Goal: Transaction & Acquisition: Register for event/course

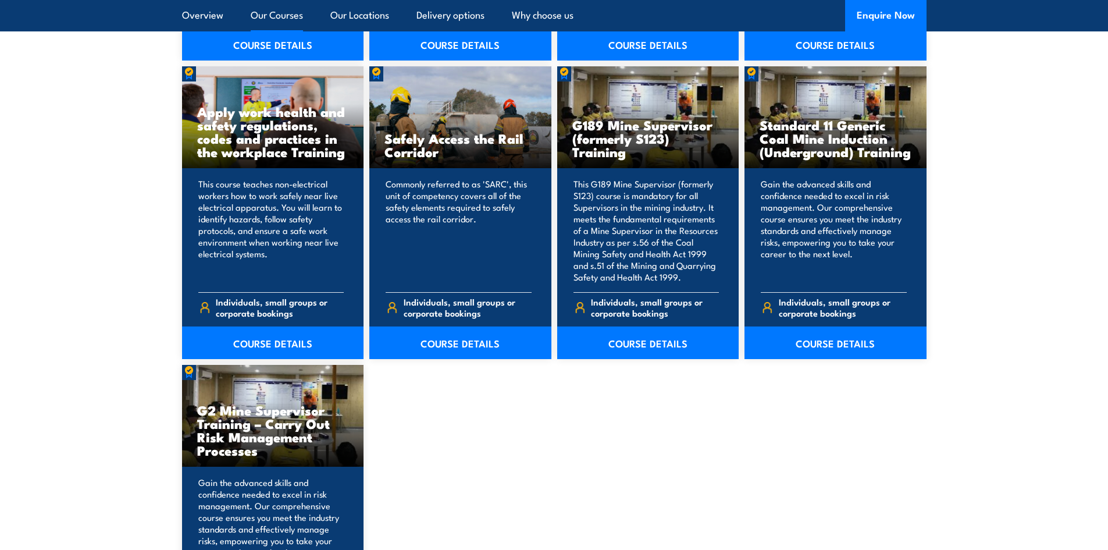
scroll to position [1803, 0]
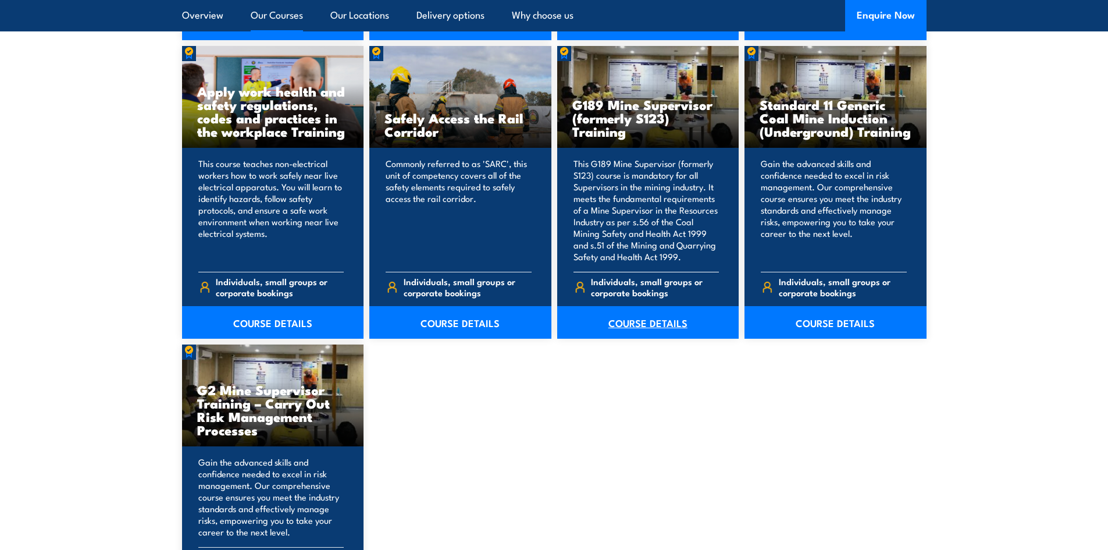
click at [645, 325] on link "COURSE DETAILS" at bounding box center [648, 322] width 182 height 33
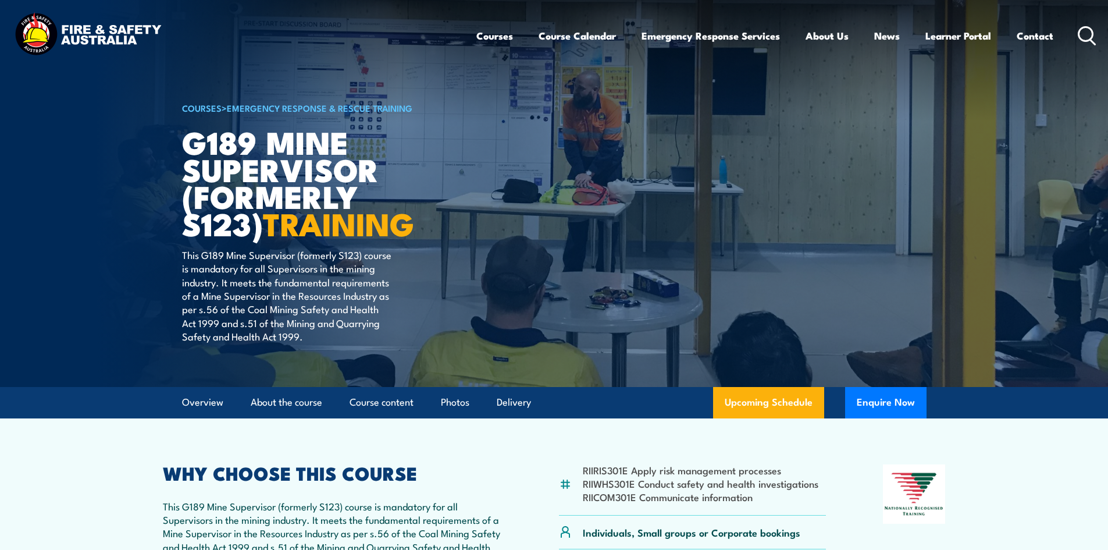
click at [1019, 448] on section "RIIRIS301E Apply risk management processes RIIWHS301E Conduct safety and health…" at bounding box center [554, 526] width 1108 height 216
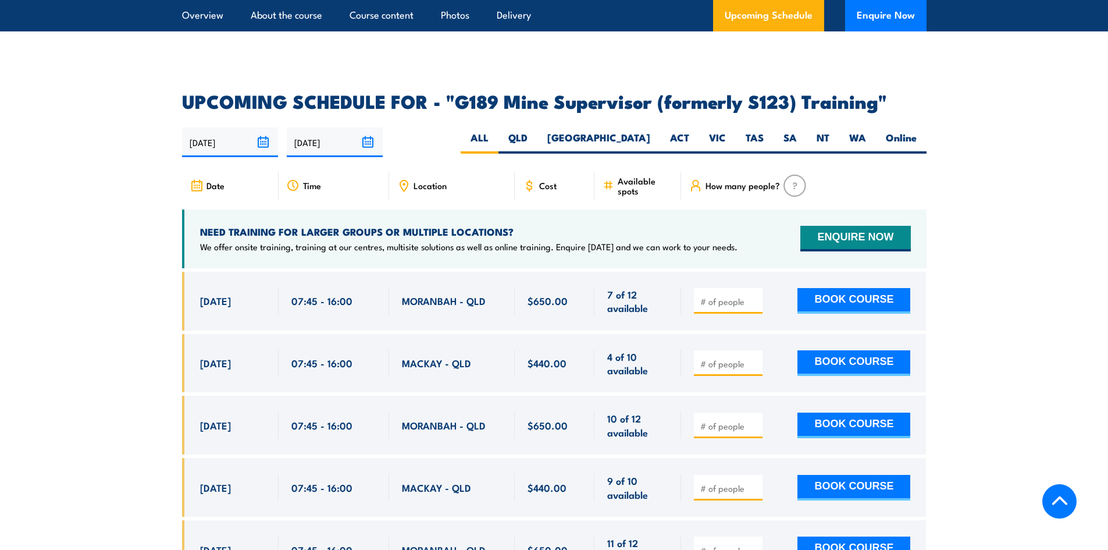
scroll to position [1919, 0]
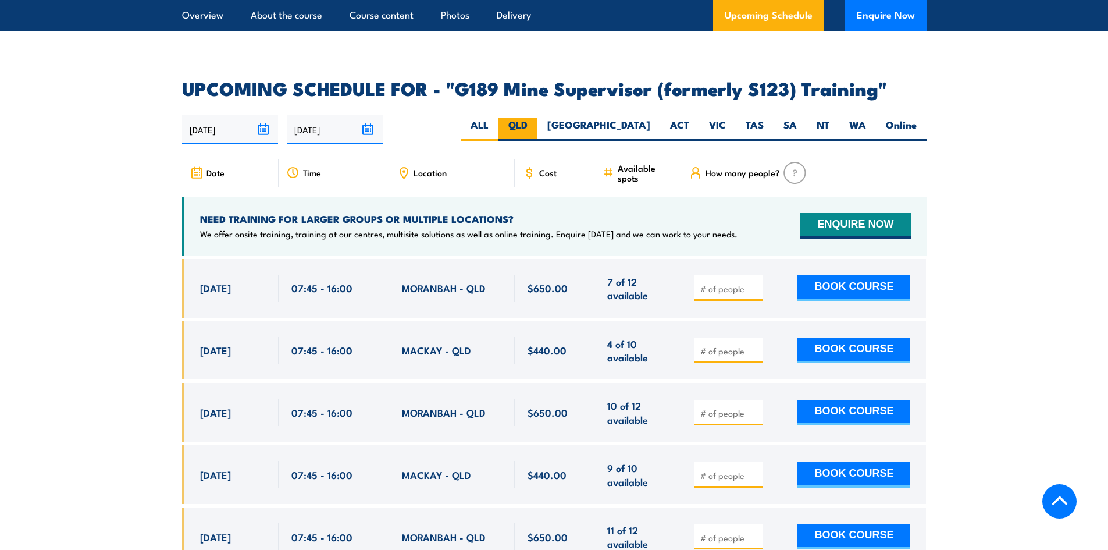
click at [537, 118] on label "QLD" at bounding box center [517, 129] width 39 height 23
click at [535, 118] on input "QLD" at bounding box center [531, 122] width 8 height 8
radio input "true"
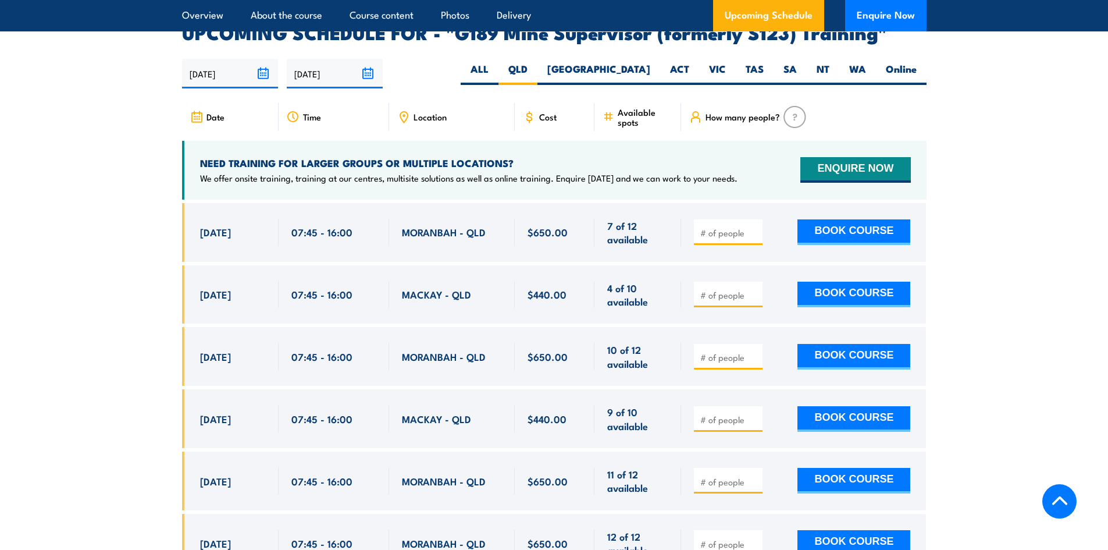
scroll to position [1981, 0]
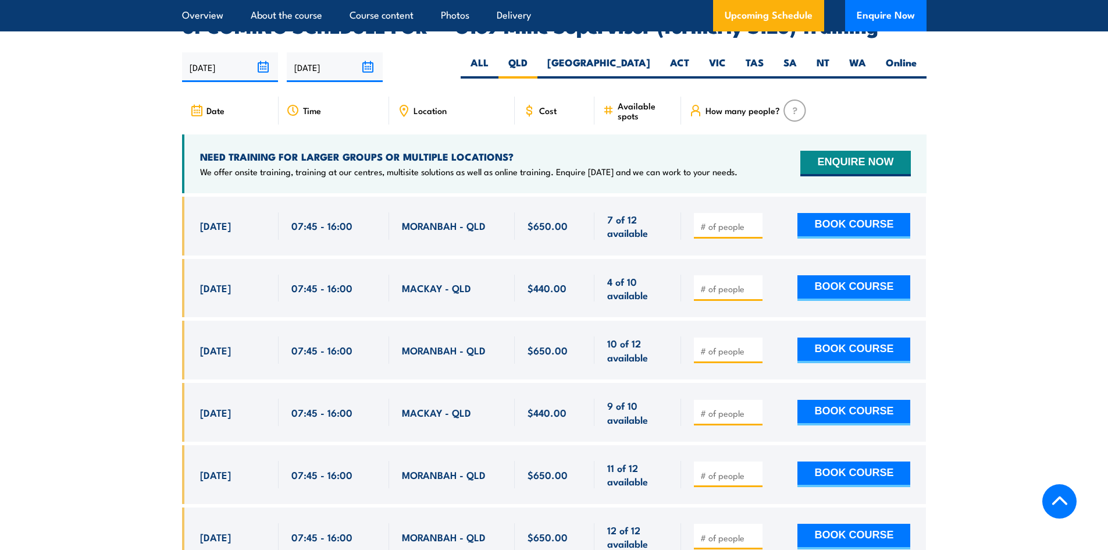
click at [1042, 244] on section "UPCOMING SCHEDULE FOR - "G189 Mine Supervisor (formerly S123) Training" 22/09/2…" at bounding box center [554, 331] width 1108 height 628
click at [1005, 170] on section "UPCOMING SCHEDULE FOR - "G189 Mine Supervisor (formerly S123) Training" 22/09/2…" at bounding box center [554, 331] width 1108 height 628
click at [972, 312] on section "UPCOMING SCHEDULE FOR - "G189 Mine Supervisor (formerly S123) Training" 22/09/2…" at bounding box center [554, 331] width 1108 height 628
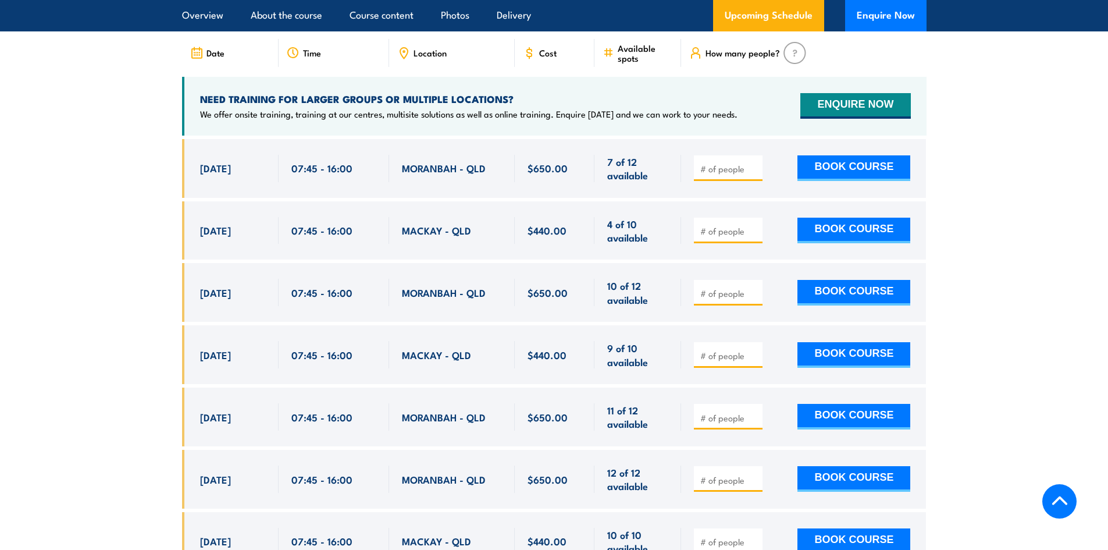
scroll to position [2040, 0]
click at [979, 293] on section "UPCOMING SCHEDULE FOR - "G189 Mine Supervisor (formerly S123) Training" 22/09/2…" at bounding box center [554, 273] width 1108 height 628
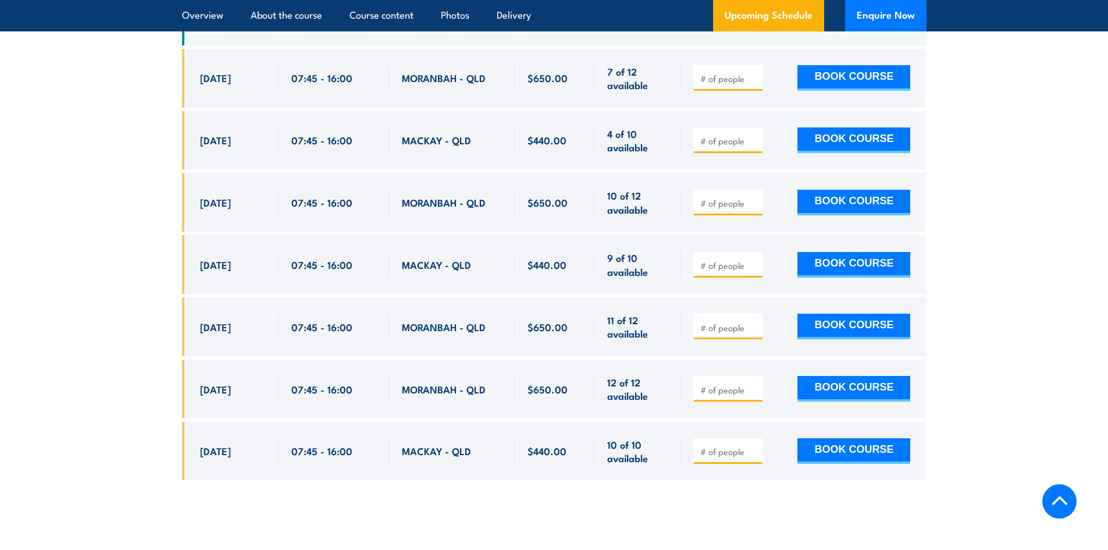
scroll to position [2156, 0]
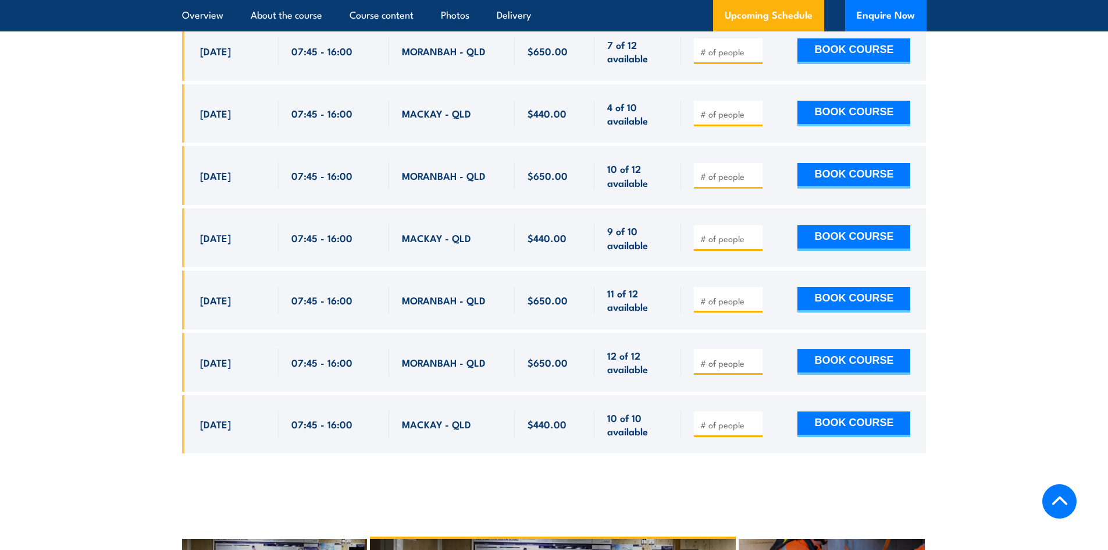
click at [1001, 345] on section "UPCOMING SCHEDULE FOR - "G189 Mine Supervisor (formerly S123) Training" 22/09/2…" at bounding box center [554, 157] width 1108 height 628
click at [1000, 284] on section "UPCOMING SCHEDULE FOR - "G189 Mine Supervisor (formerly S123) Training" 22/09/2…" at bounding box center [554, 157] width 1108 height 628
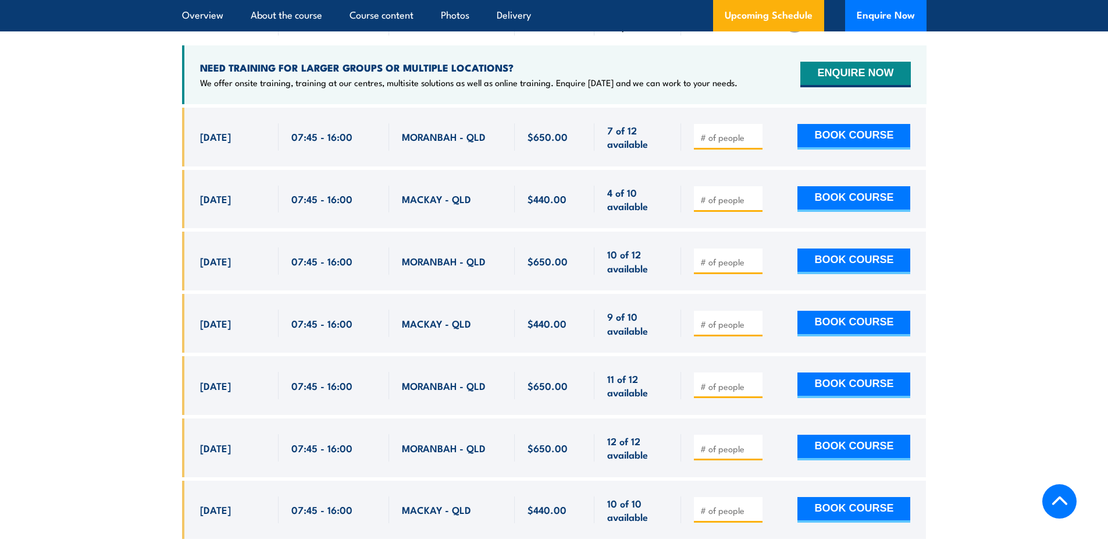
scroll to position [2098, 0]
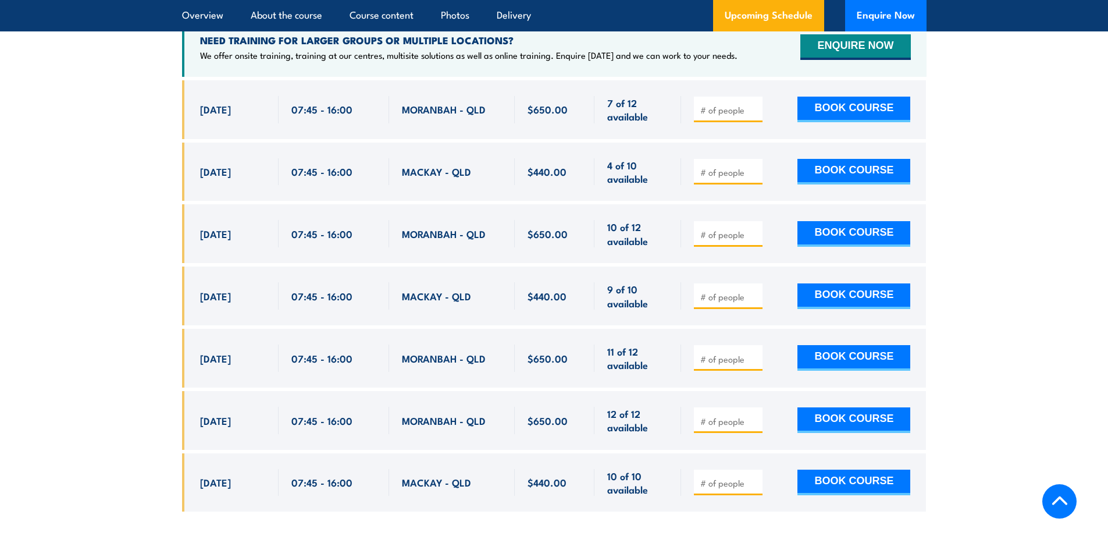
click at [1002, 292] on section "UPCOMING SCHEDULE FOR - "G189 Mine Supervisor (formerly S123) Training" 22/09/2…" at bounding box center [554, 215] width 1108 height 628
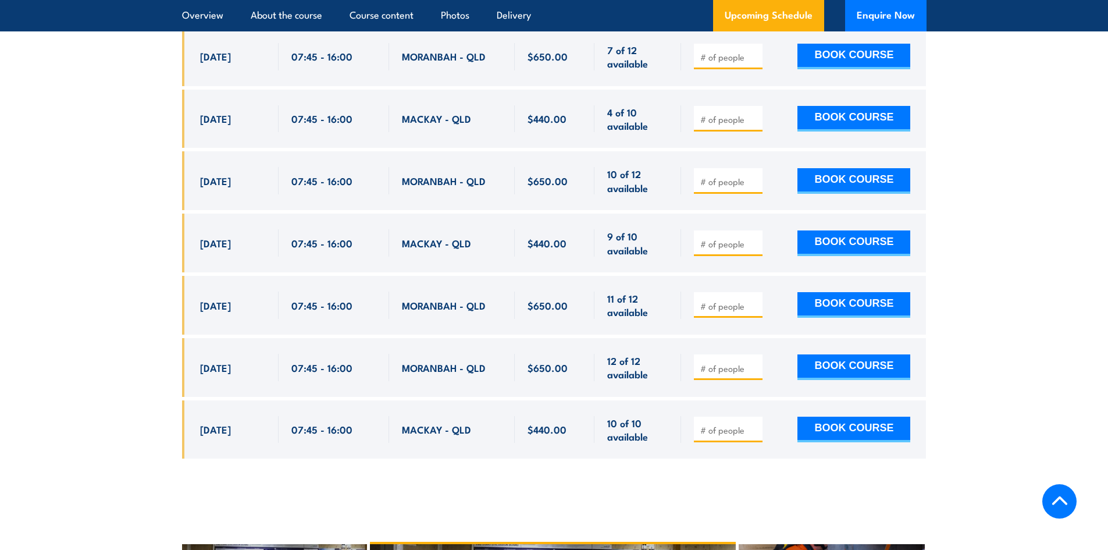
scroll to position [2156, 0]
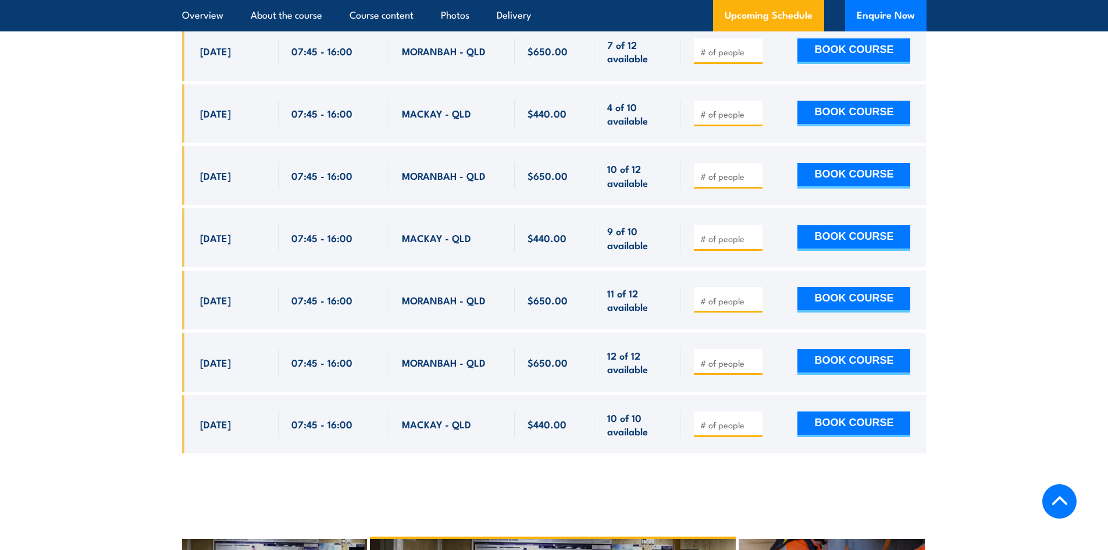
click at [1000, 296] on section "UPCOMING SCHEDULE FOR - "G189 Mine Supervisor (formerly S123) Training" 22/09/2…" at bounding box center [554, 157] width 1108 height 628
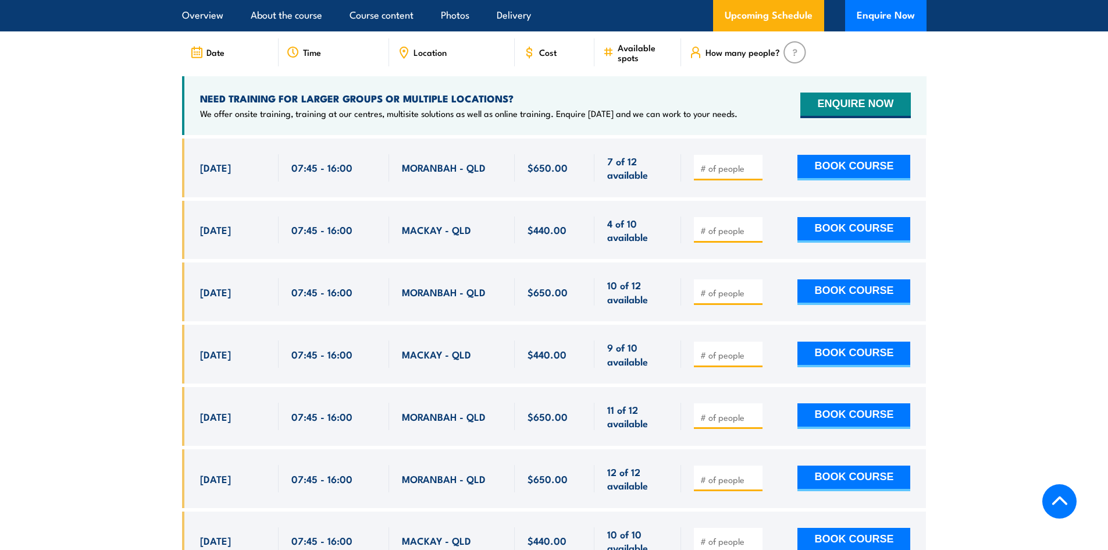
click at [1000, 302] on section "UPCOMING SCHEDULE FOR - "G189 Mine Supervisor (formerly S123) Training" 22/09/2…" at bounding box center [554, 273] width 1108 height 628
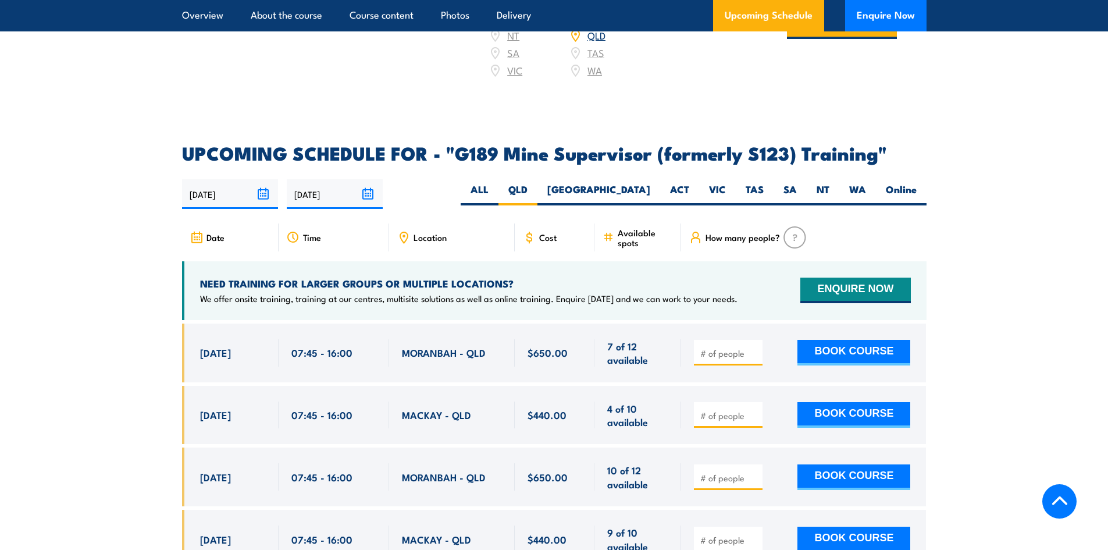
scroll to position [1749, 0]
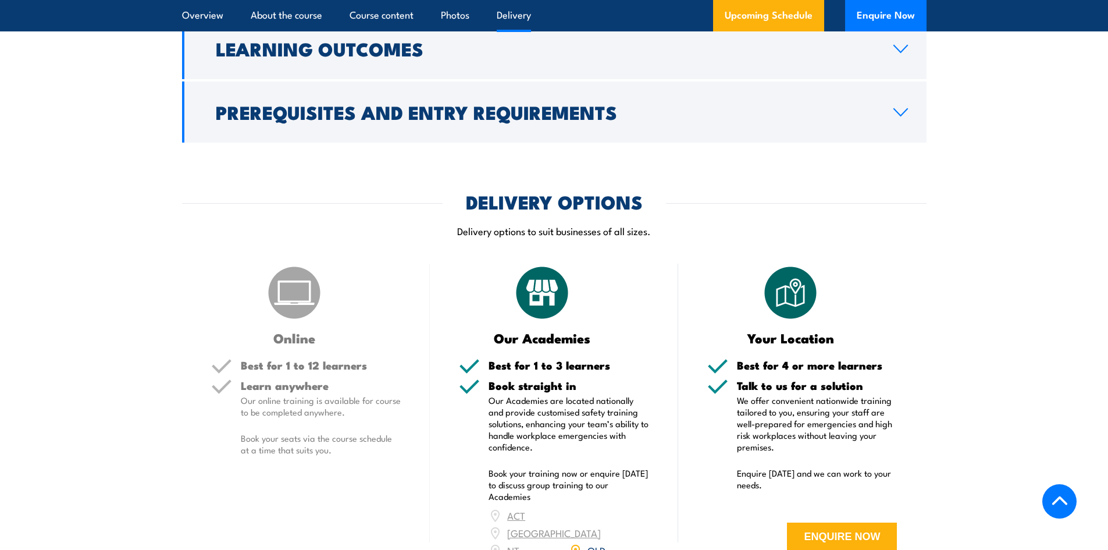
scroll to position [1225, 0]
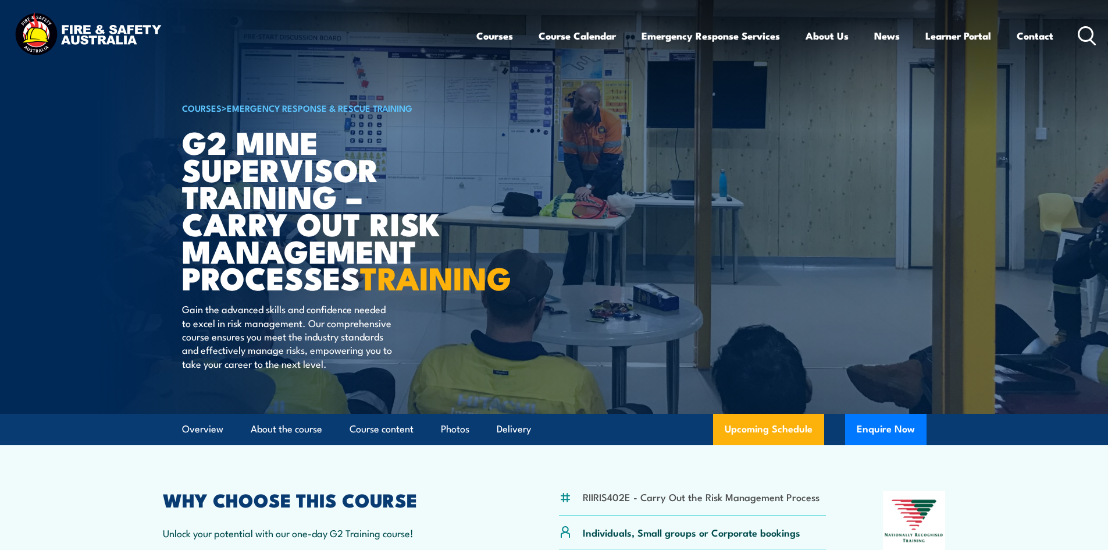
click at [753, 264] on article "COURSES > Emergency Response & Rescue Training G2 Mine Supervisor Training – Ca…" at bounding box center [554, 206] width 744 height 413
click at [658, 242] on article "COURSES > Emergency Response & Rescue Training G2 Mine Supervisor Training – Ca…" at bounding box center [554, 206] width 744 height 413
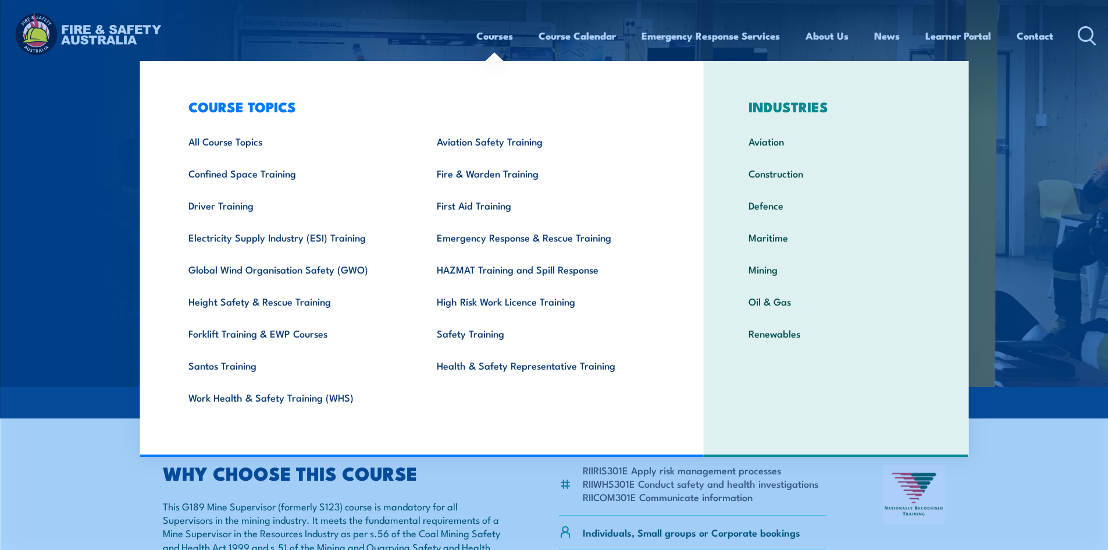
click at [487, 37] on link "Courses" at bounding box center [494, 35] width 37 height 31
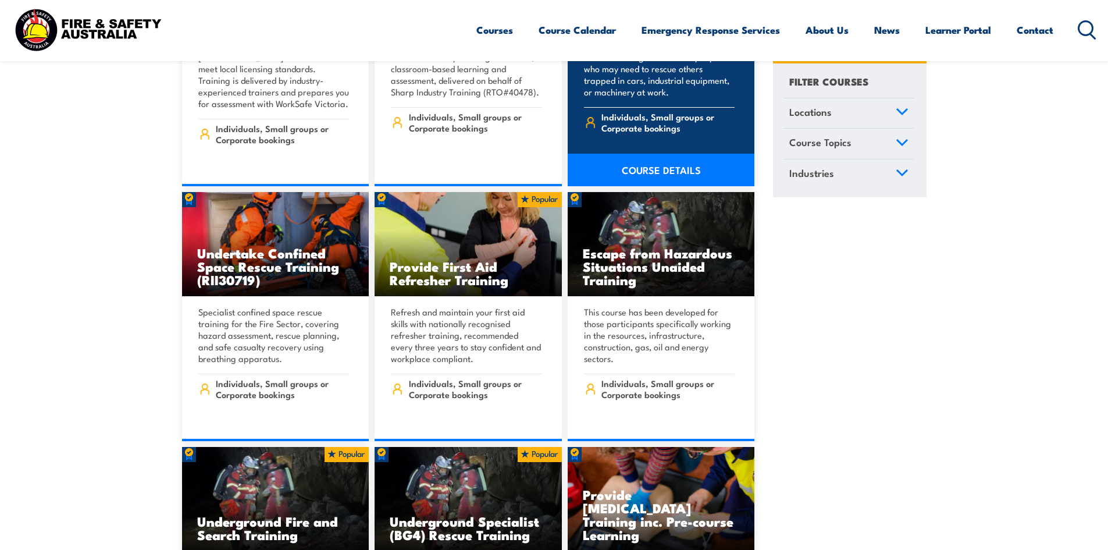
scroll to position [523, 0]
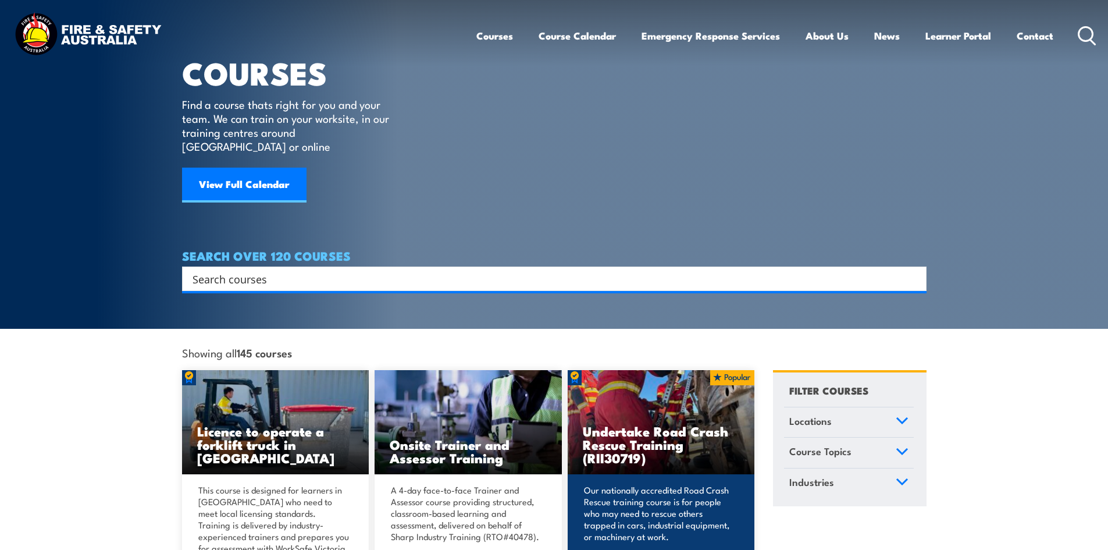
scroll to position [0, 0]
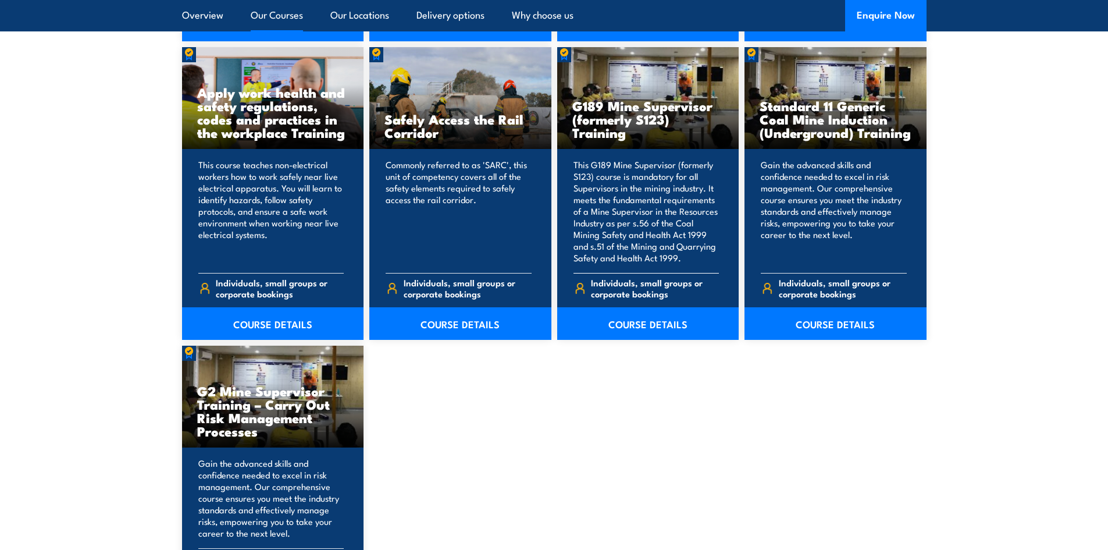
scroll to position [1803, 0]
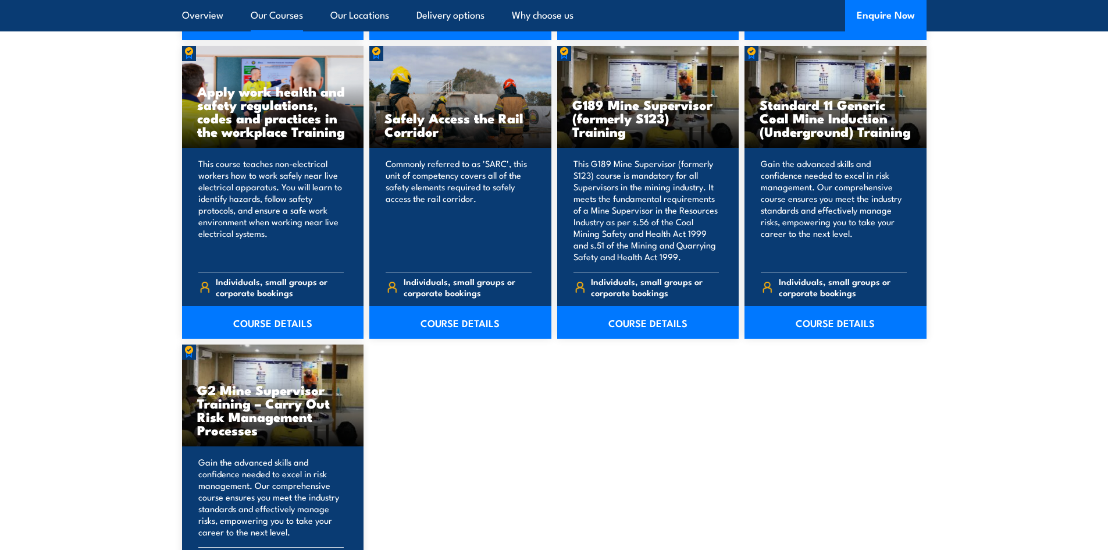
drag, startPoint x: 646, startPoint y: 205, endPoint x: 541, endPoint y: 422, distance: 241.1
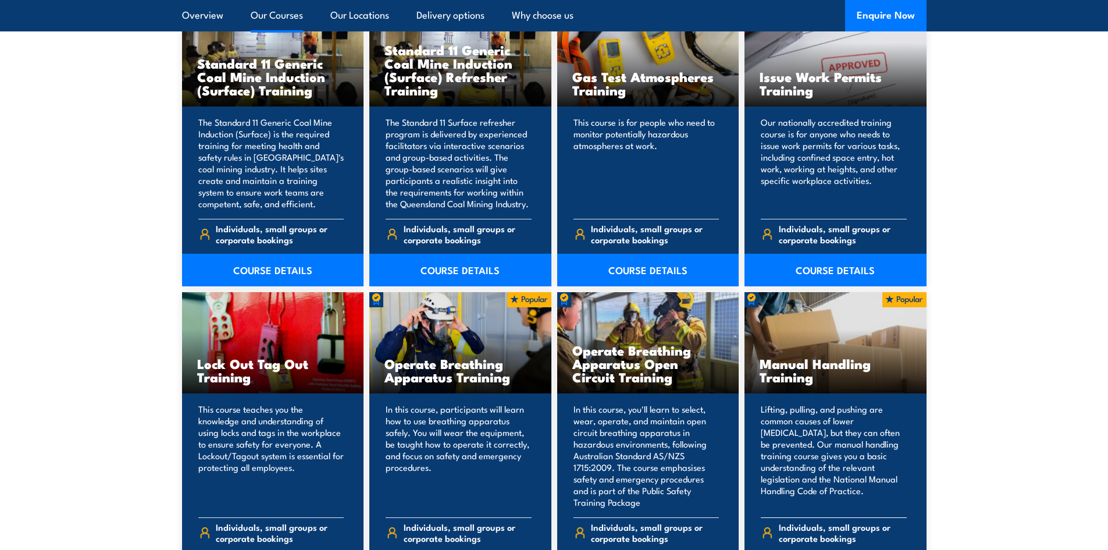
scroll to position [872, 0]
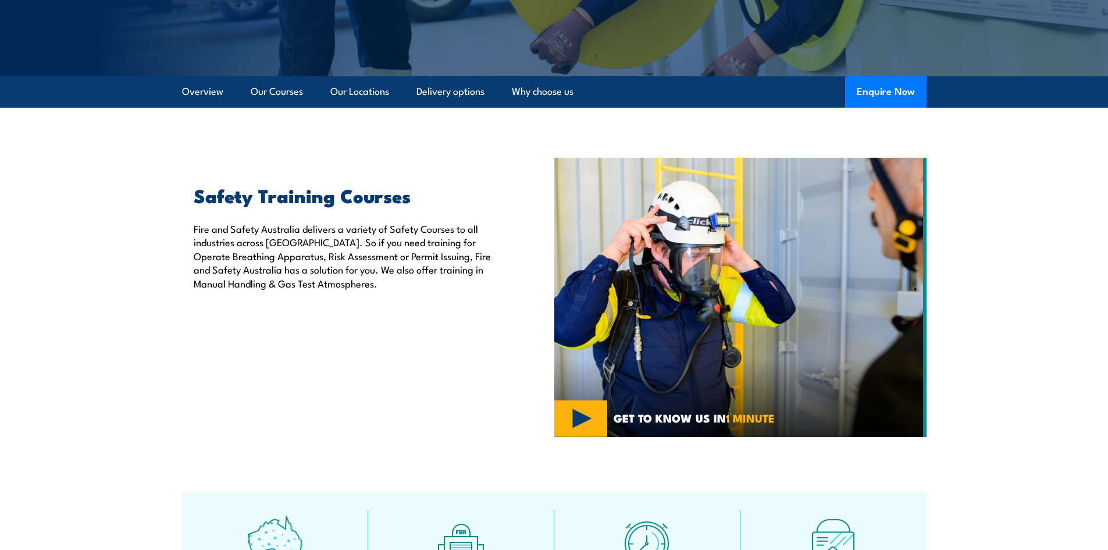
scroll to position [174, 0]
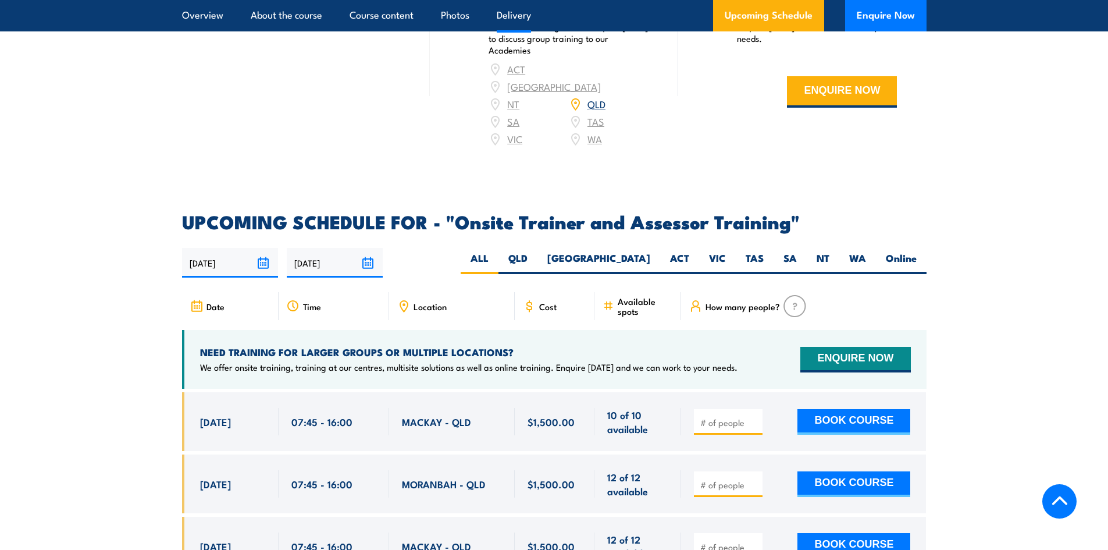
scroll to position [1919, 0]
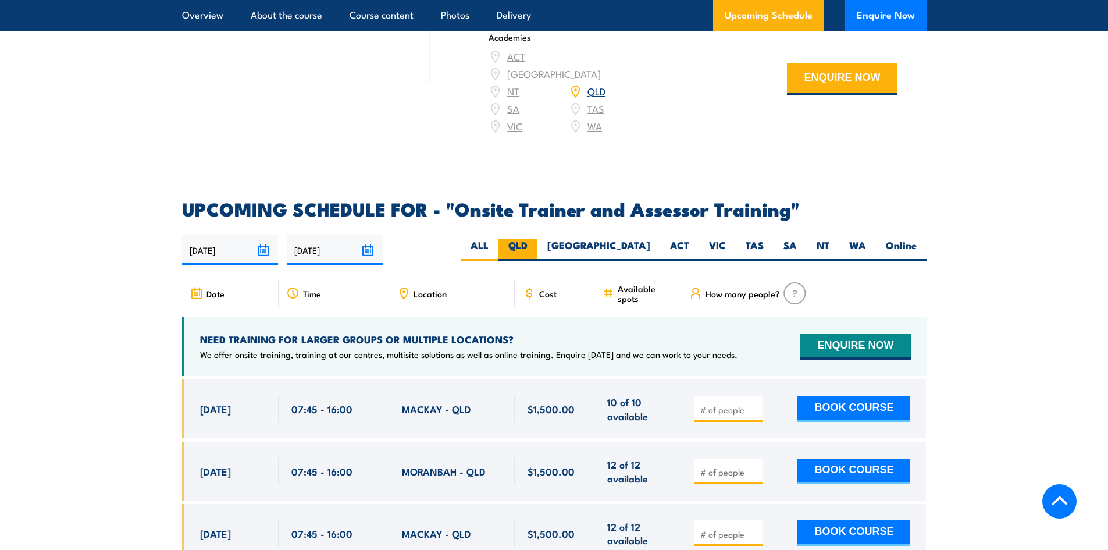
click at [537, 238] on label "QLD" at bounding box center [517, 249] width 39 height 23
click at [535, 238] on input "QLD" at bounding box center [531, 242] width 8 height 8
radio input "true"
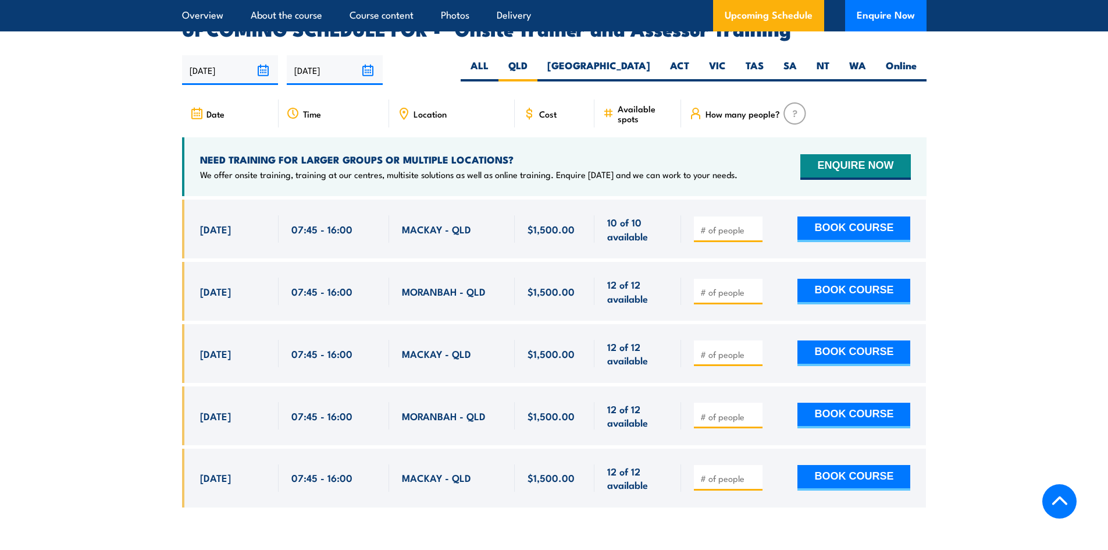
scroll to position [2102, 0]
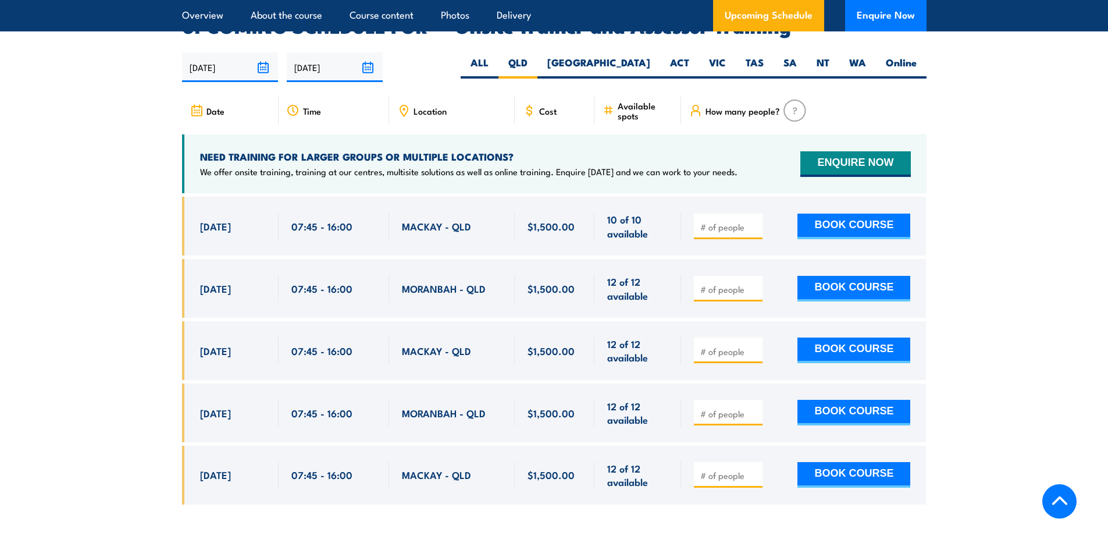
click at [1000, 297] on section "UPCOMING SCHEDULE FOR - "Onsite Trainer and Assessor Training" [DATE] [DATE] Ti…" at bounding box center [554, 269] width 1108 height 504
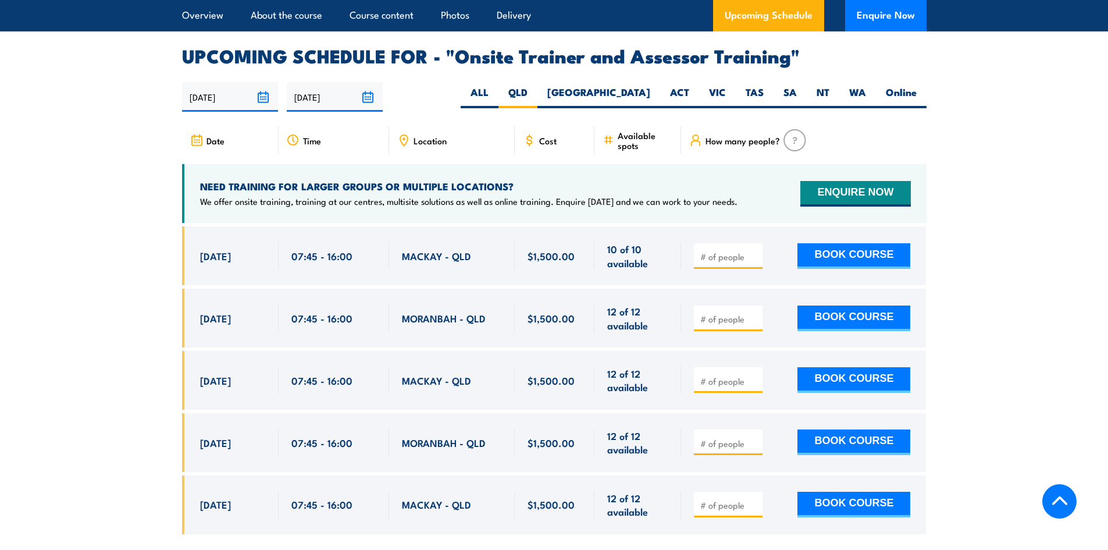
scroll to position [2044, 0]
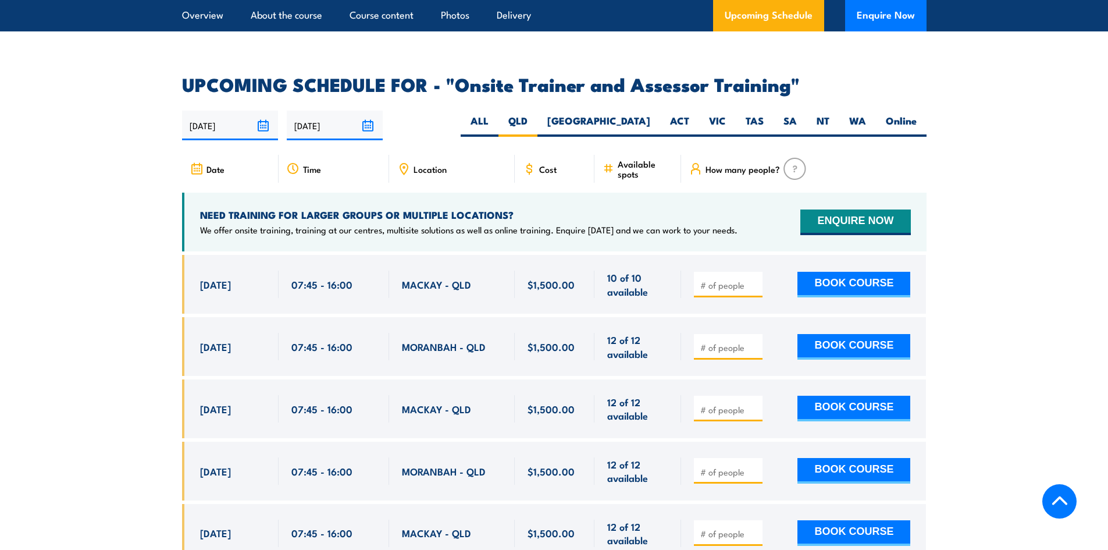
click at [1005, 240] on section "UPCOMING SCHEDULE FOR - "Onsite Trainer and Assessor Training" 22/09/2025 21/03…" at bounding box center [554, 328] width 1108 height 504
click at [1032, 245] on section "UPCOMING SCHEDULE FOR - "Onsite Trainer and Assessor Training" 22/09/2025 21/03…" at bounding box center [554, 328] width 1108 height 504
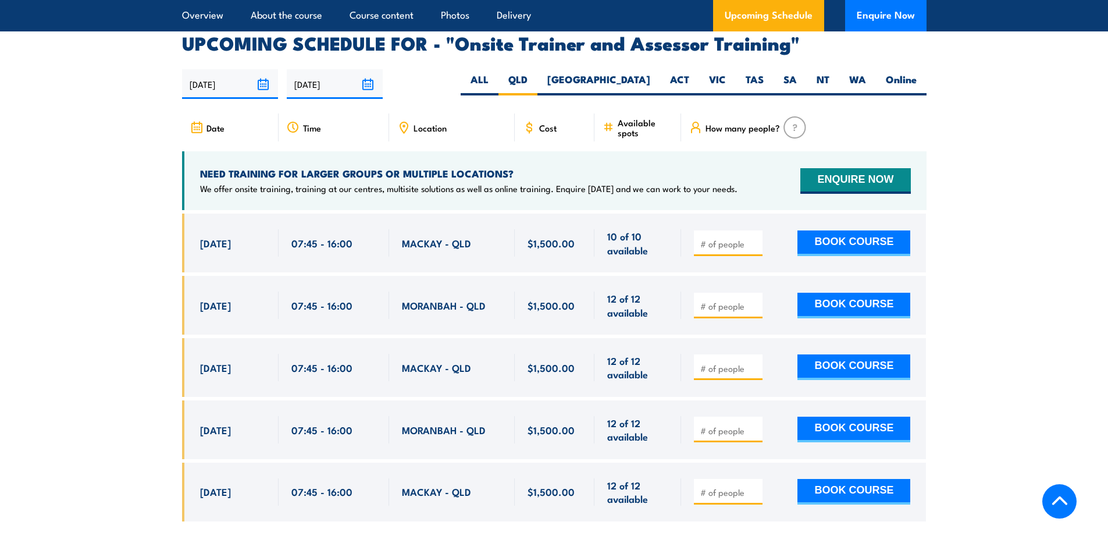
scroll to position [2102, 0]
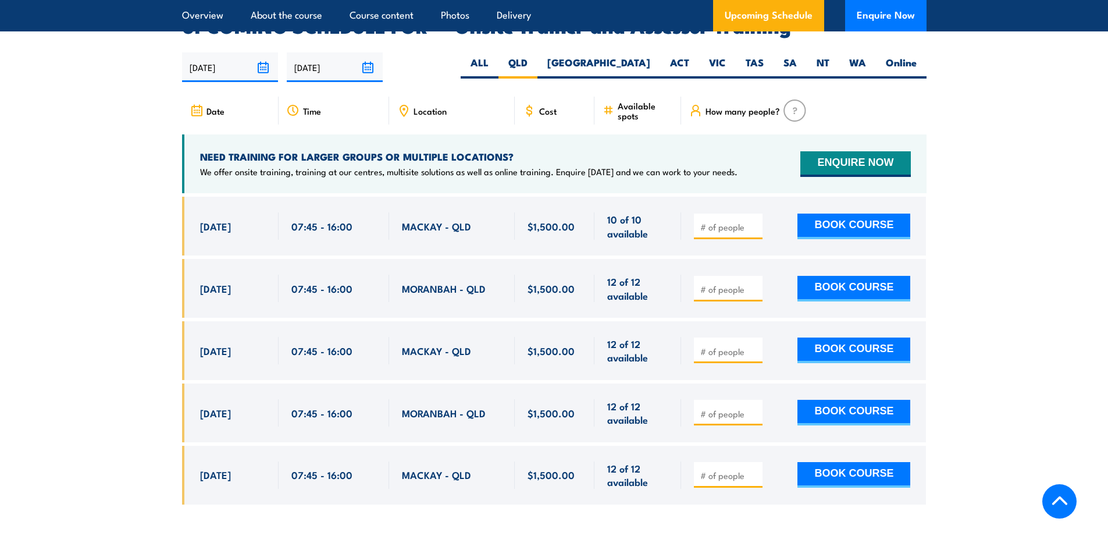
click at [1026, 179] on section "UPCOMING SCHEDULE FOR - "Onsite Trainer and Assessor Training" 22/09/2025 21/03…" at bounding box center [554, 269] width 1108 height 504
click at [1015, 251] on section "UPCOMING SCHEDULE FOR - "Onsite Trainer and Assessor Training" 22/09/2025 21/03…" at bounding box center [554, 269] width 1108 height 504
click at [721, 283] on input "number" at bounding box center [729, 289] width 58 height 12
type input "1"
click at [983, 273] on section "UPCOMING SCHEDULE FOR - "Onsite Trainer and Assessor Training" 22/09/2025 21/03…" at bounding box center [554, 269] width 1108 height 504
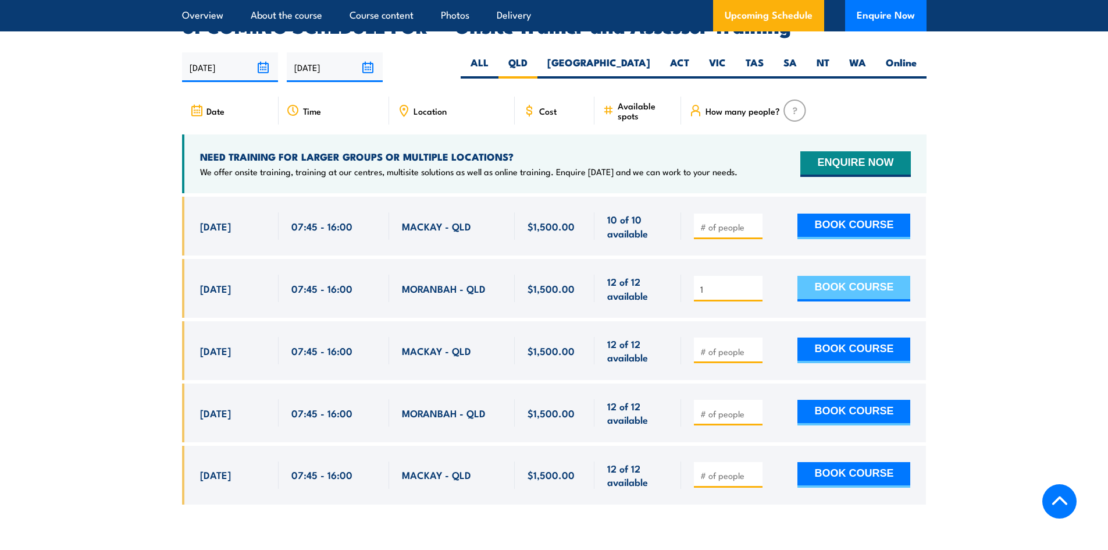
click at [846, 276] on button "BOOK COURSE" at bounding box center [853, 289] width 113 height 26
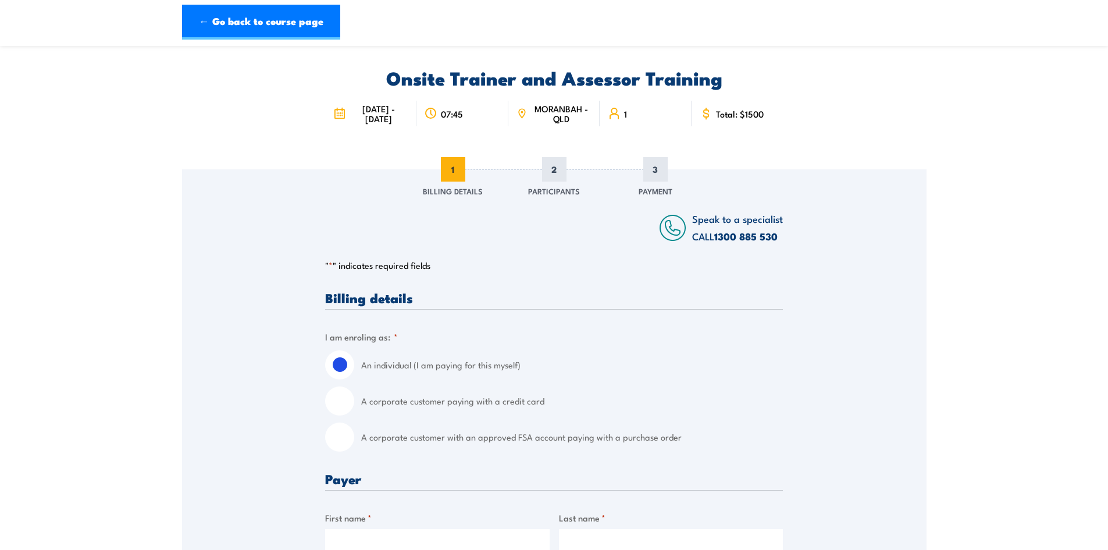
scroll to position [58, 0]
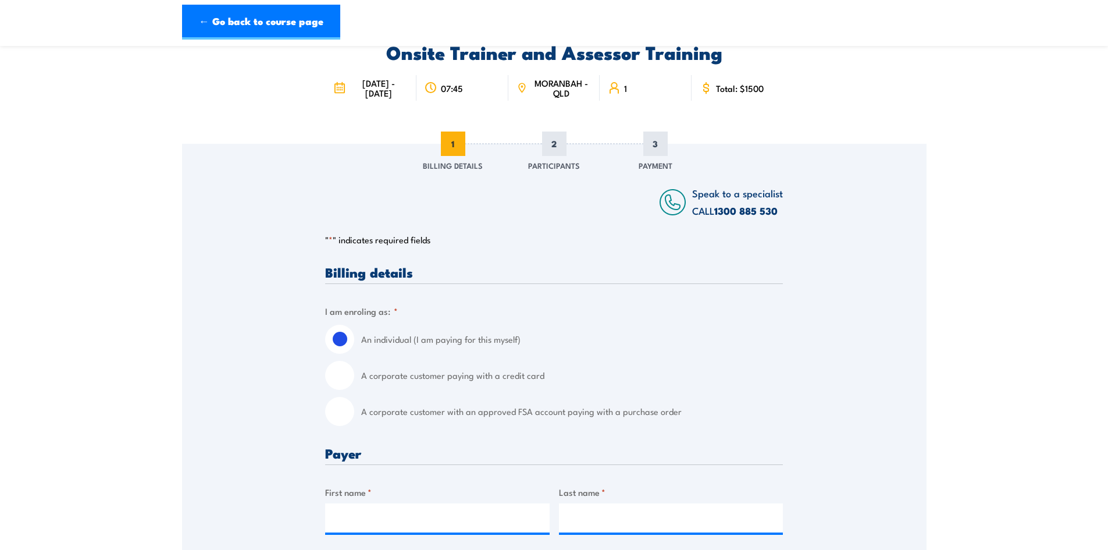
click at [333, 409] on input "A corporate customer with an approved FSA account paying with a purchase order" at bounding box center [339, 411] width 29 height 29
radio input "true"
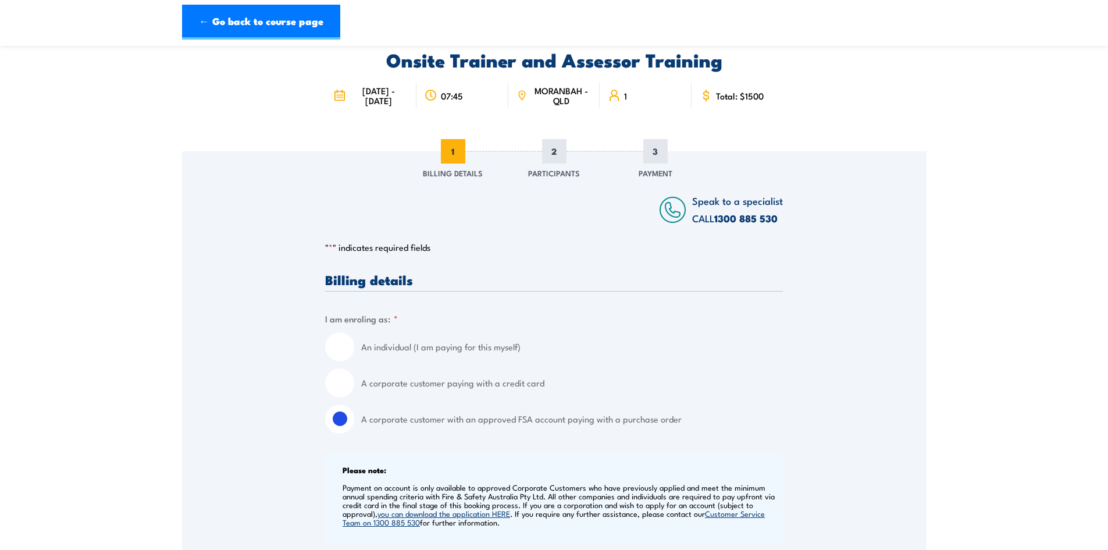
scroll to position [0, 0]
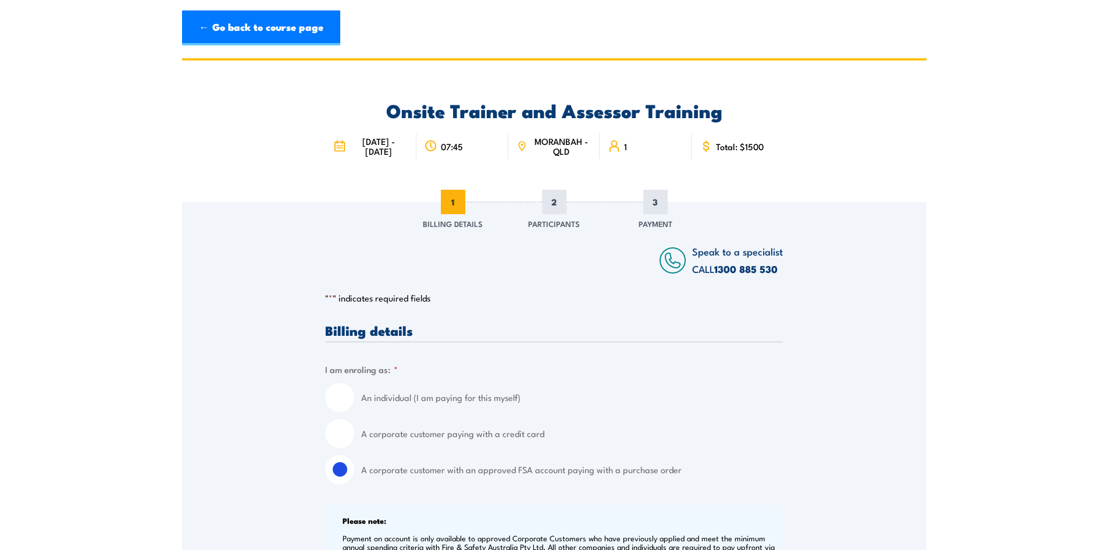
drag, startPoint x: 1022, startPoint y: 271, endPoint x: 1016, endPoint y: 261, distance: 11.5
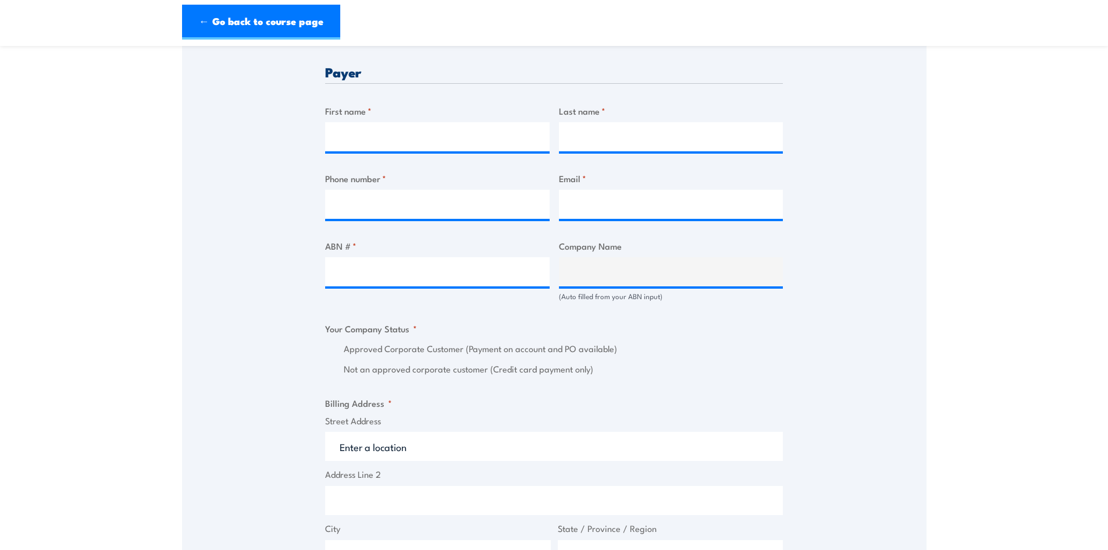
scroll to position [523, 0]
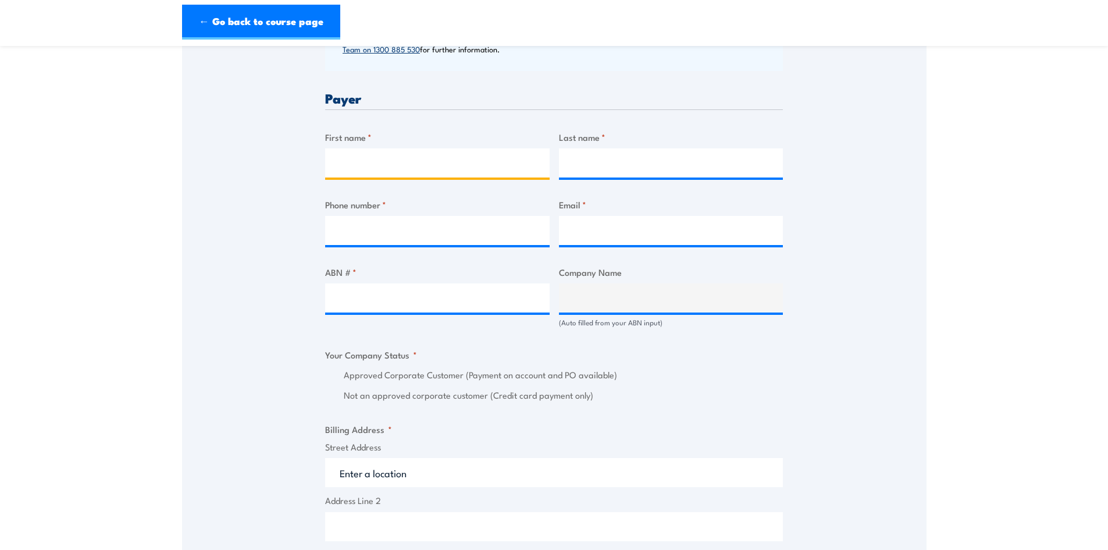
drag, startPoint x: 348, startPoint y: 161, endPoint x: 534, endPoint y: 157, distance: 185.6
click at [347, 161] on input "First name *" at bounding box center [437, 162] width 224 height 29
type input "Liz"
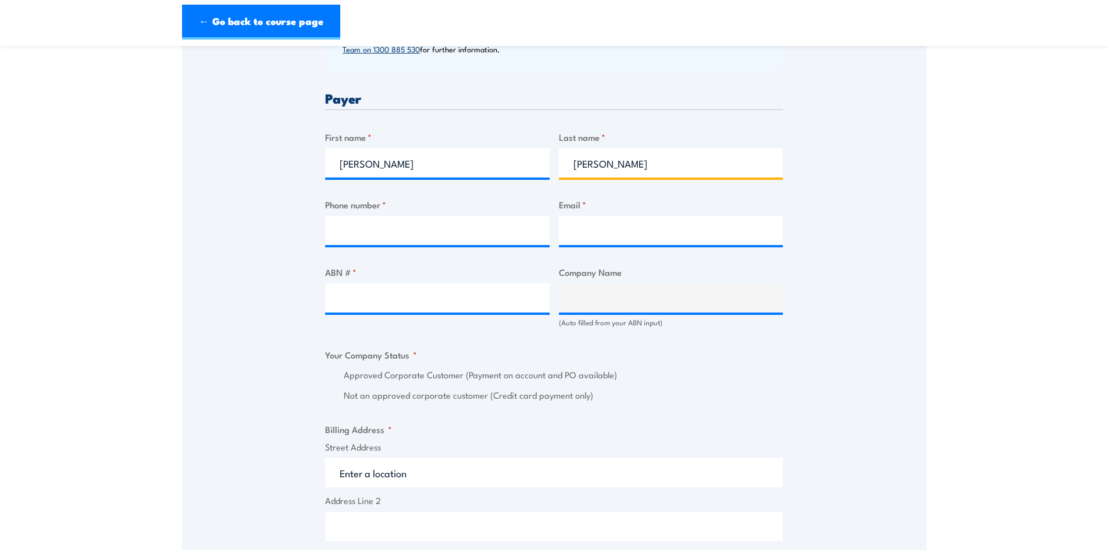
type input "Smith"
drag, startPoint x: 368, startPoint y: 233, endPoint x: 780, endPoint y: 183, distance: 415.3
click at [369, 233] on input "Phone number *" at bounding box center [437, 230] width 224 height 29
type input "0408871543"
drag, startPoint x: 700, startPoint y: 227, endPoint x: 706, endPoint y: 228, distance: 5.8
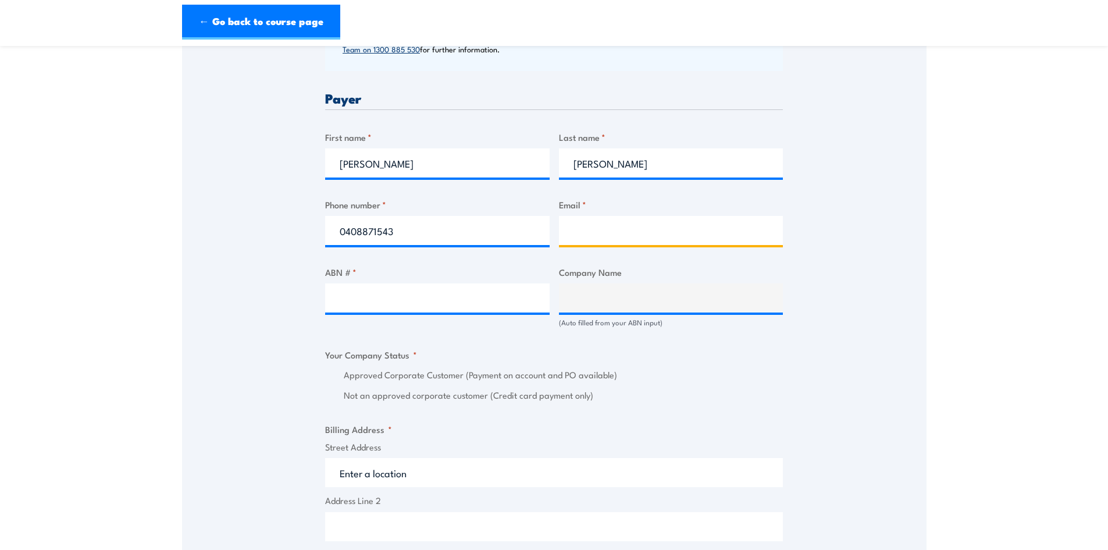
click at [700, 227] on input "Email *" at bounding box center [671, 230] width 224 height 29
type input "admin@jennchem.com.au"
click at [979, 253] on section "Onsite Trainer and Assessor Training 07:45 1 CALL" at bounding box center [554, 327] width 1108 height 1584
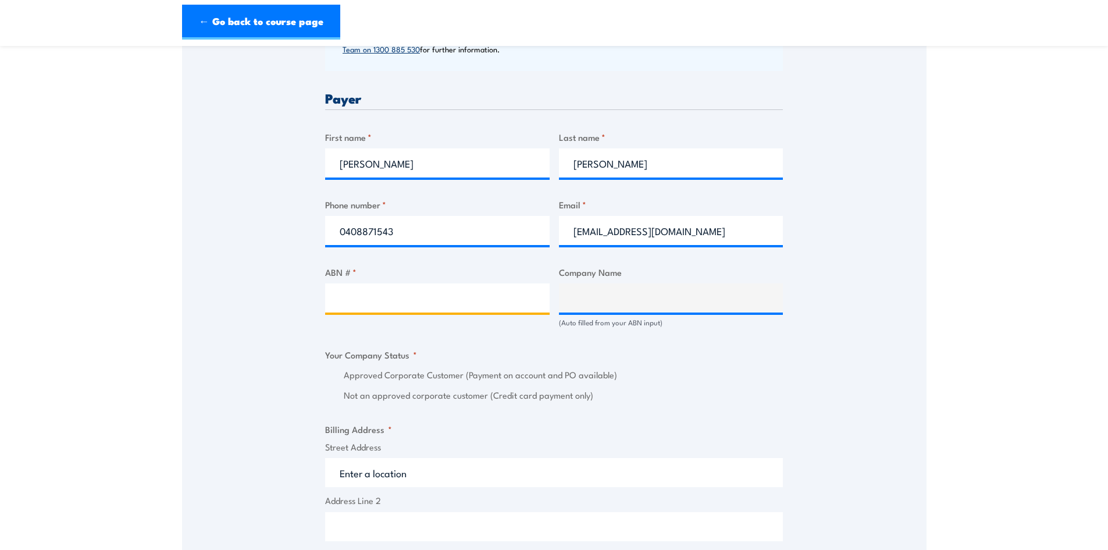
click at [437, 299] on input "ABN # *" at bounding box center [437, 297] width 224 height 29
click at [416, 305] on input "ABN # *" at bounding box center [437, 297] width 224 height 29
type input "25150926373"
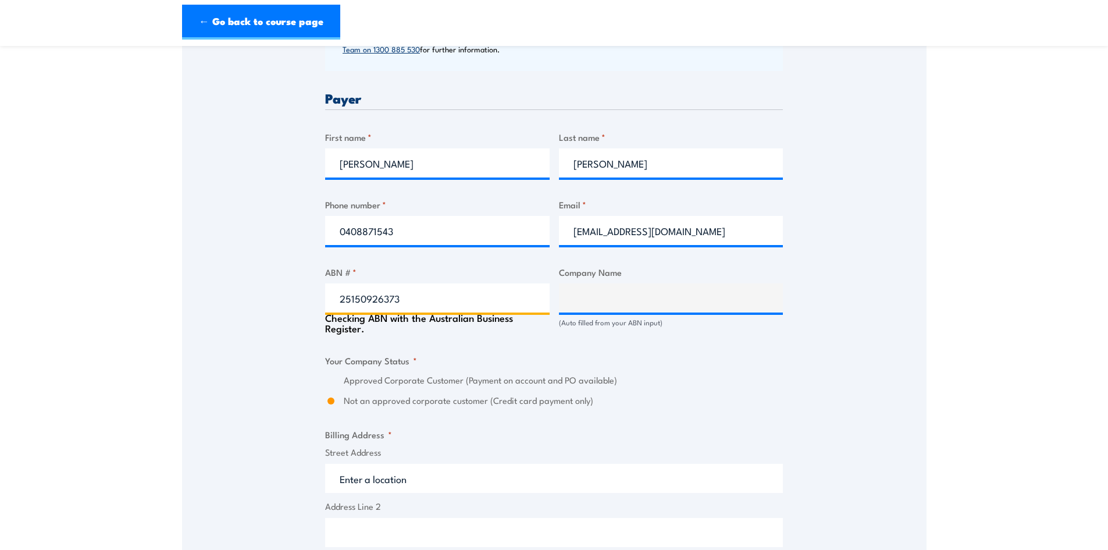
type input "Jennchem Australia Pty Ltd"
radio input "true"
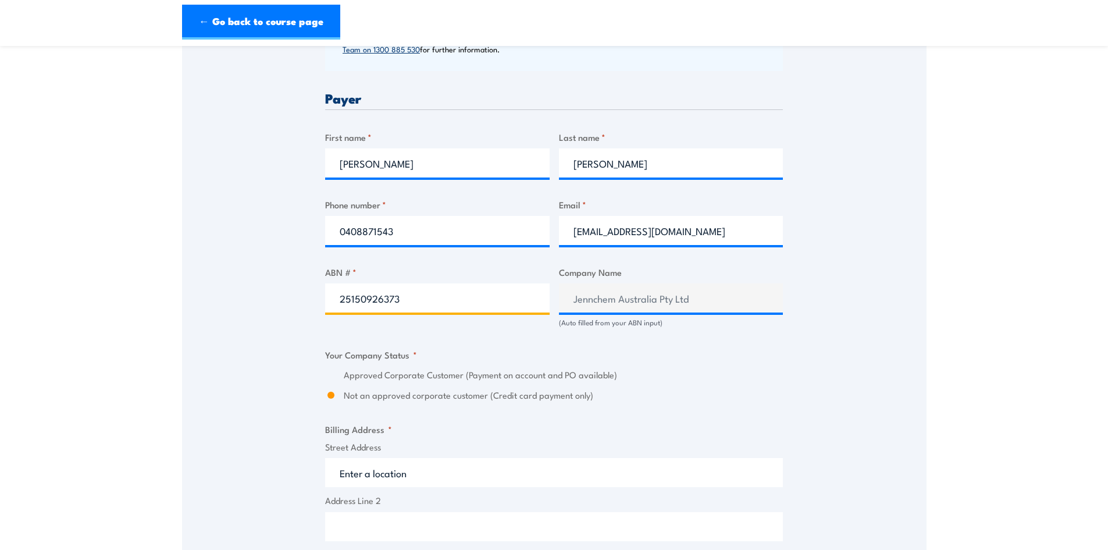
type input "25150926373"
click at [838, 368] on div "Speak to a specialist CALL 1300 885 530 CALL 1300 885 530 " * " indicates requi…" at bounding box center [554, 357] width 744 height 1359
click at [330, 390] on input "Not an approved corporate customer (Credit card payment only)" at bounding box center [331, 394] width 12 height 13
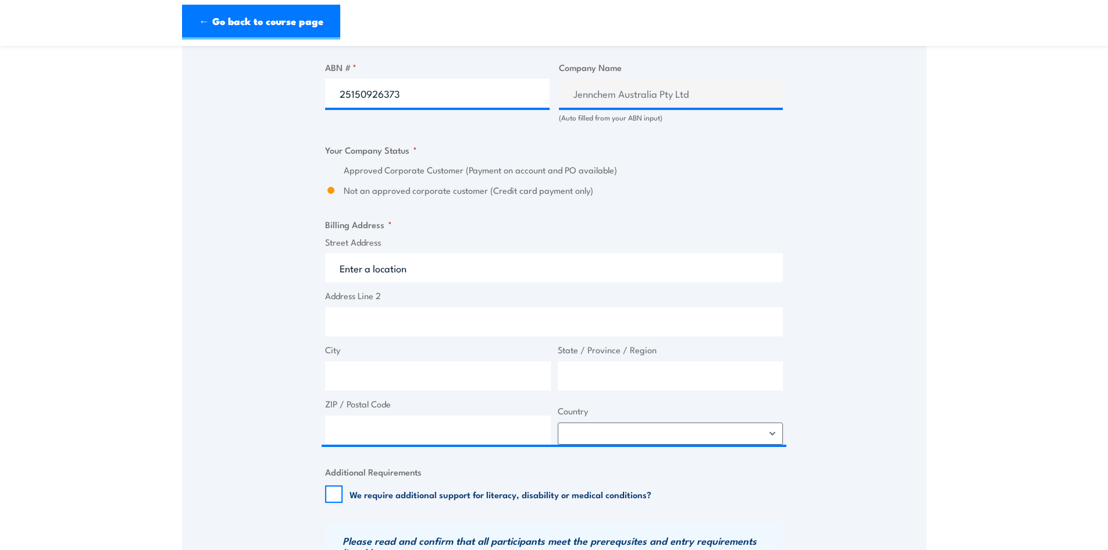
scroll to position [756, 0]
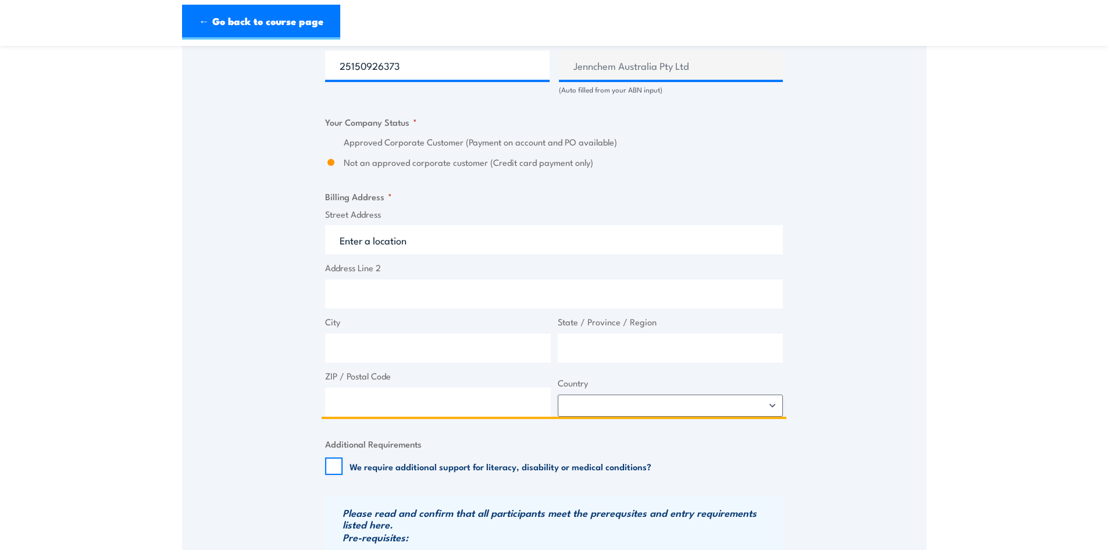
click at [399, 238] on input "Street Address" at bounding box center [554, 239] width 458 height 29
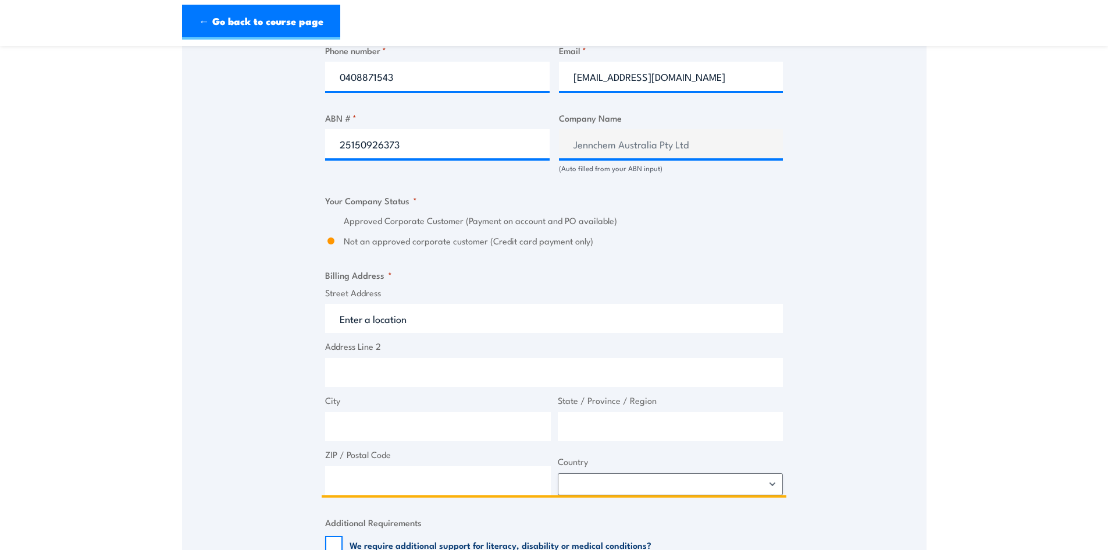
scroll to position [698, 0]
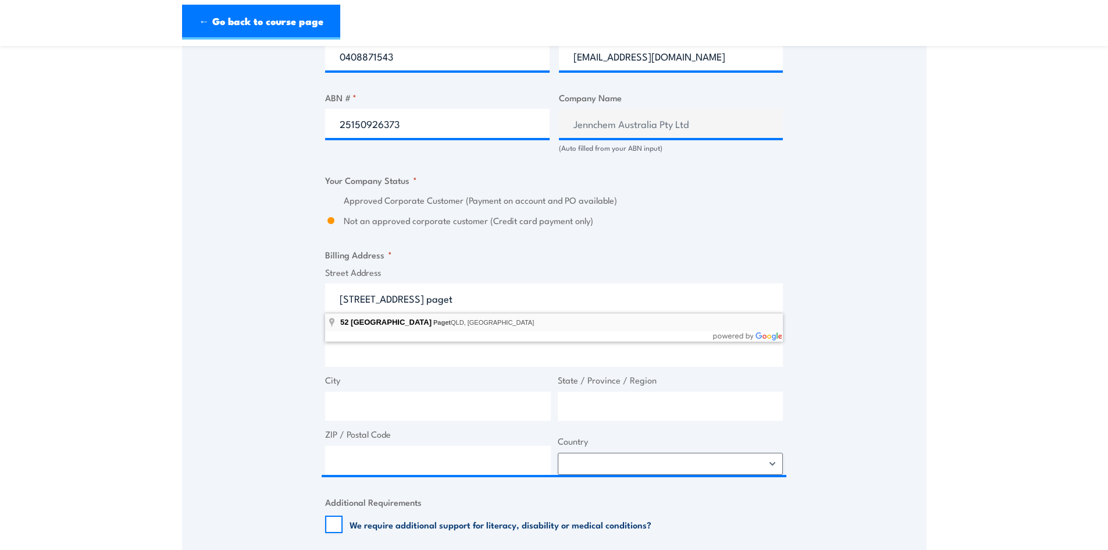
type input "52 Southgate Drive, Paget QLD, Australia"
type input "52 Southgate Dr"
type input "Paget"
type input "Queensland"
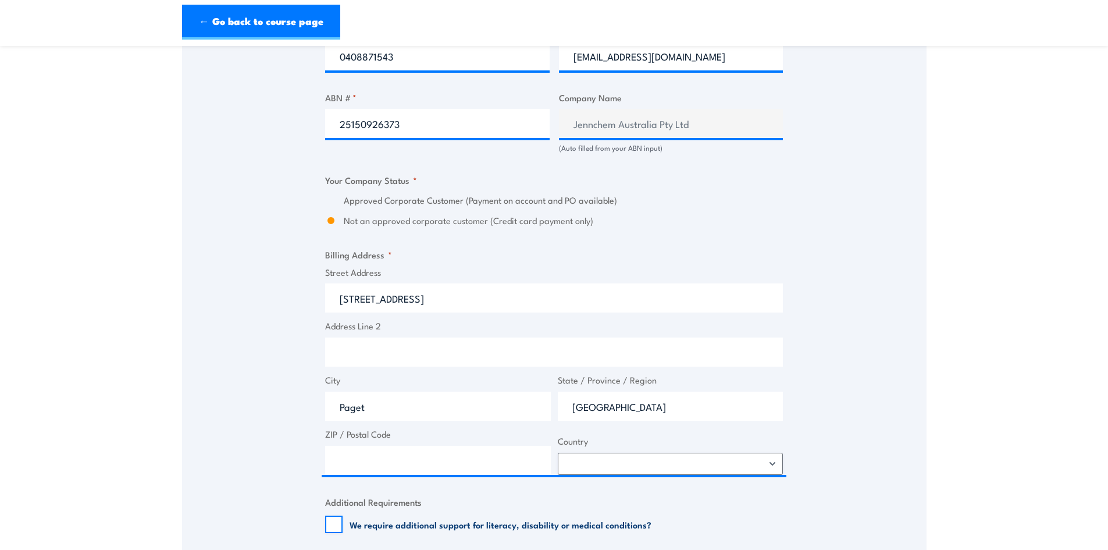
type input "4740"
select select "Australia"
click at [812, 218] on div "Speak to a specialist CALL 1300 885 530 CALL 1300 885 530 " * " indicates requi…" at bounding box center [554, 183] width 744 height 1359
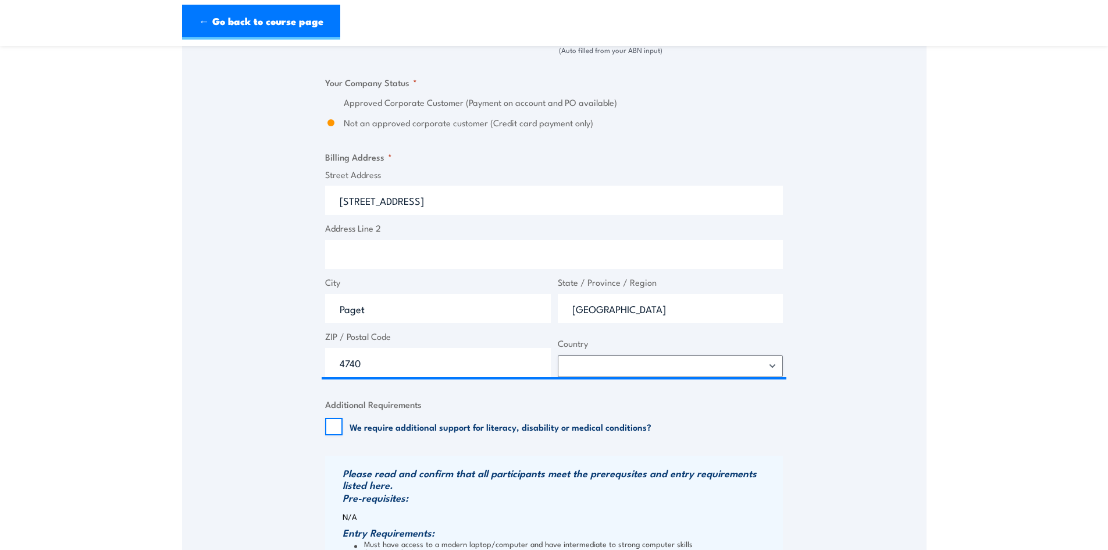
scroll to position [931, 0]
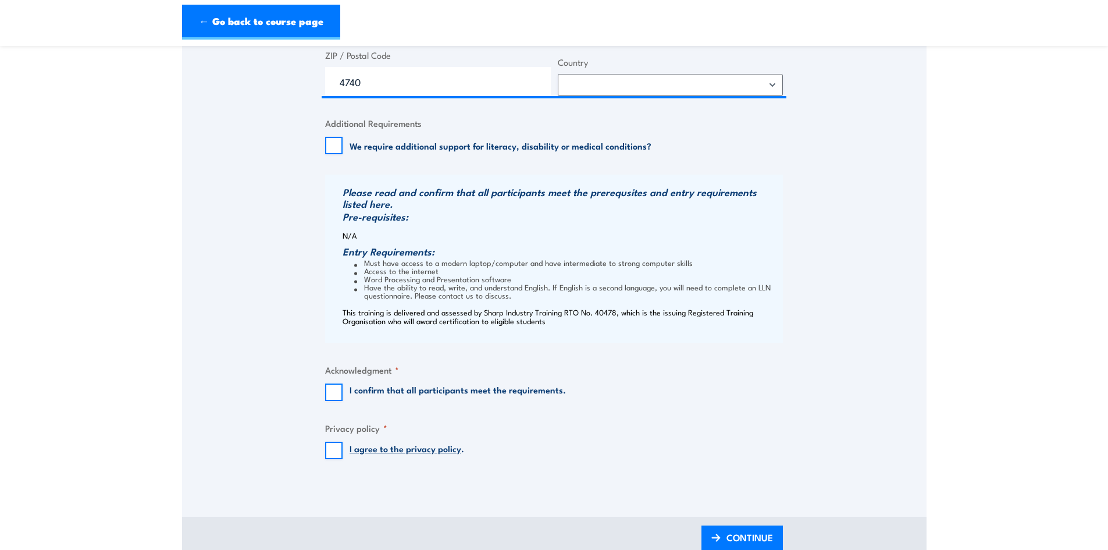
scroll to position [1105, 0]
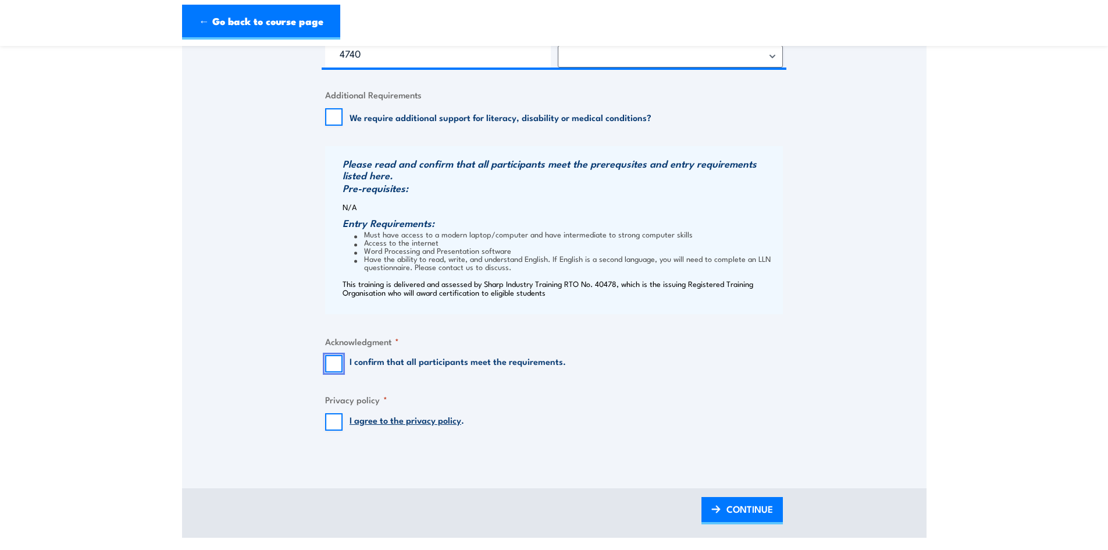
click at [334, 362] on input "I confirm that all participants meet the requirements." at bounding box center [333, 363] width 17 height 17
checkbox input "true"
click at [334, 422] on input "I agree to the privacy policy ." at bounding box center [333, 421] width 17 height 17
checkbox input "true"
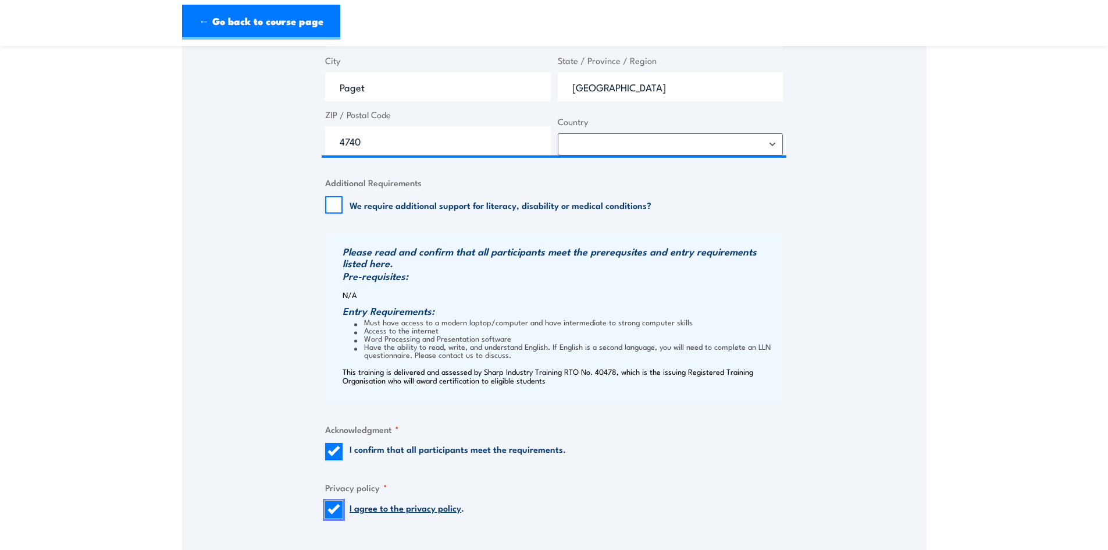
scroll to position [1163, 0]
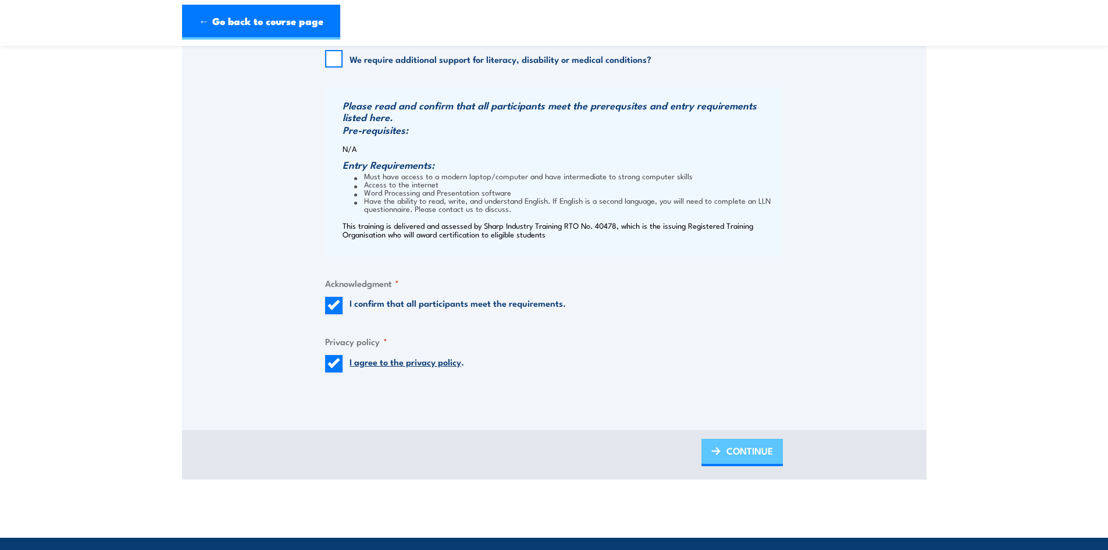
click at [760, 449] on span "CONTINUE" at bounding box center [749, 450] width 47 height 31
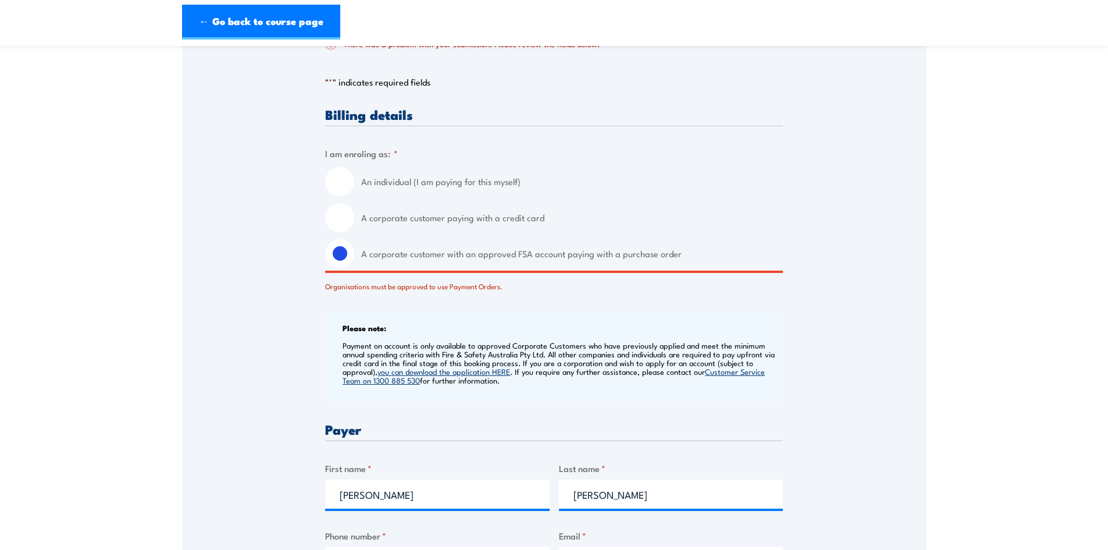
scroll to position [380, 0]
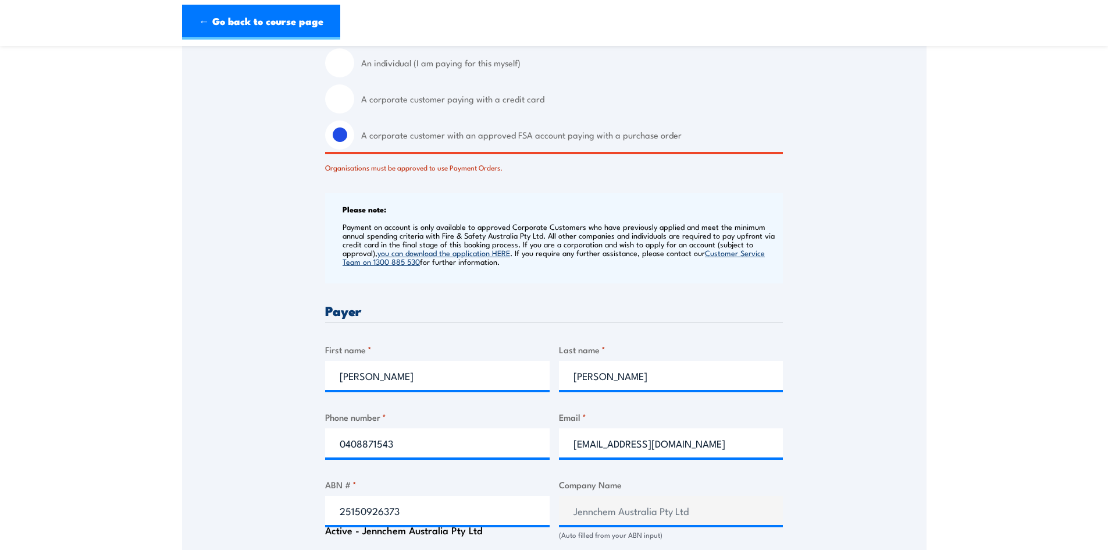
click at [844, 344] on div "Speak to a specialist CALL 1300 885 530 CALL 1300 885 530 There was a problem w…" at bounding box center [554, 535] width 744 height 1427
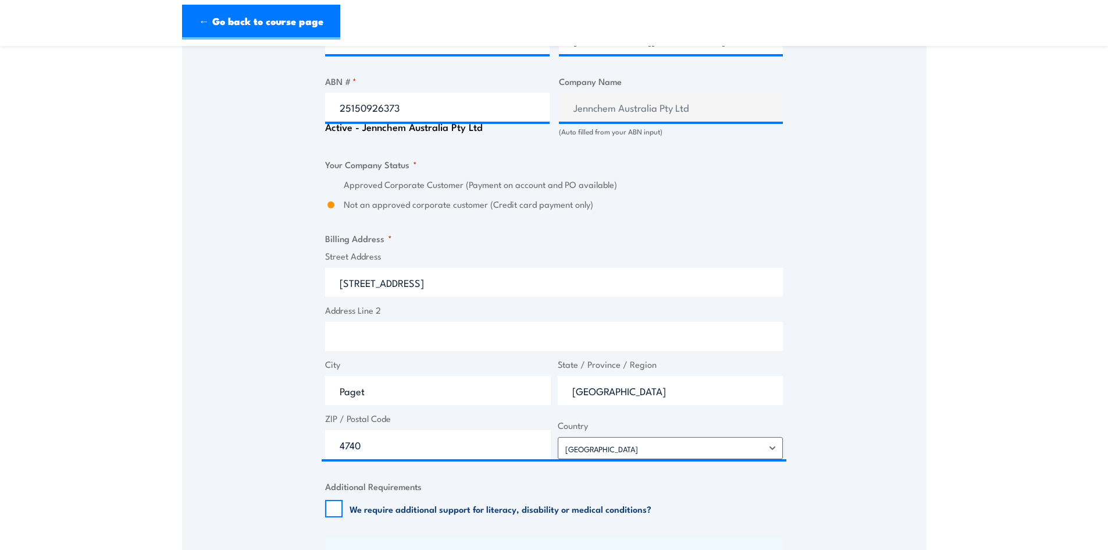
scroll to position [787, 0]
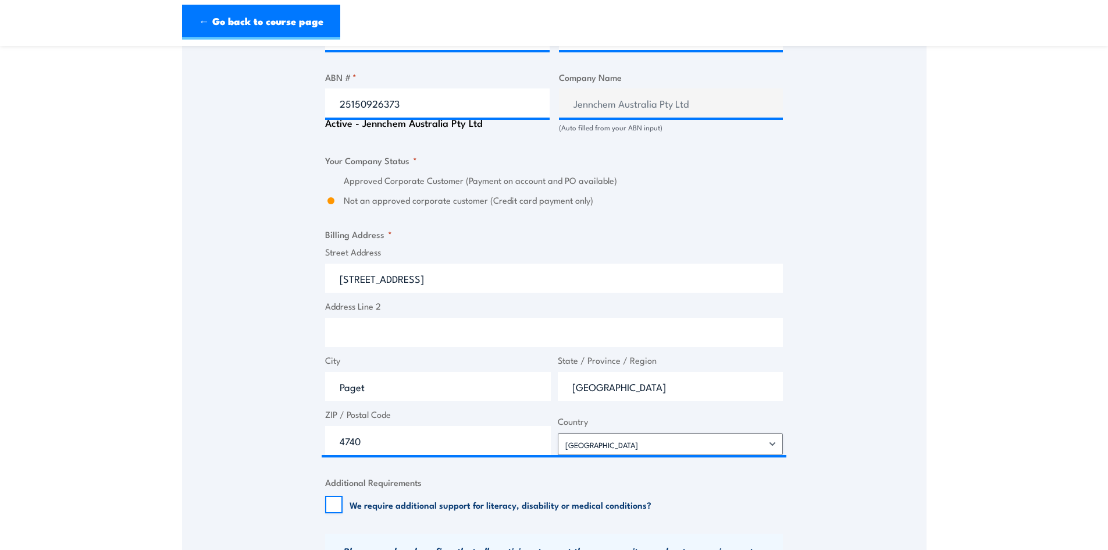
click at [872, 352] on div "Speak to a specialist CALL 1300 885 530 CALL 1300 885 530 There was a problem w…" at bounding box center [554, 128] width 744 height 1427
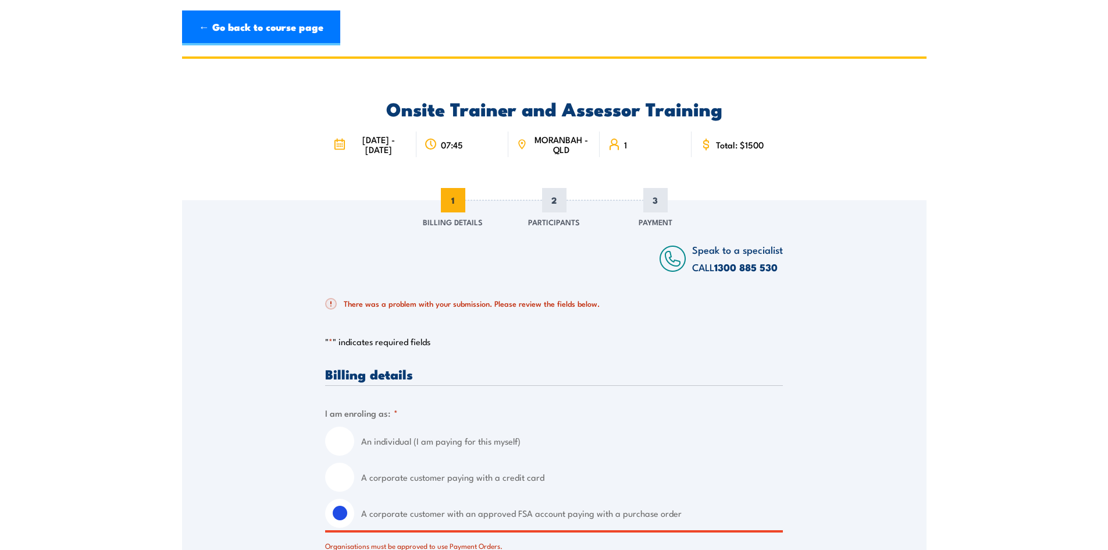
scroll to position [0, 0]
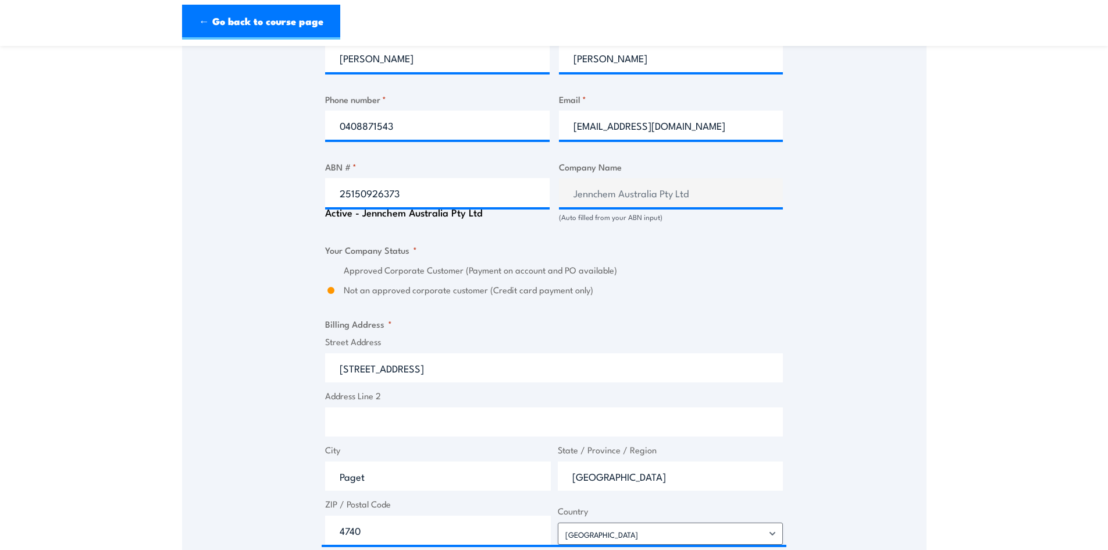
scroll to position [698, 0]
drag, startPoint x: 1042, startPoint y: 230, endPoint x: 1035, endPoint y: 133, distance: 97.3
click at [1038, 223] on section "Onsite Trainer and Assessor Training 07:45 1 CALL" at bounding box center [554, 186] width 1108 height 1653
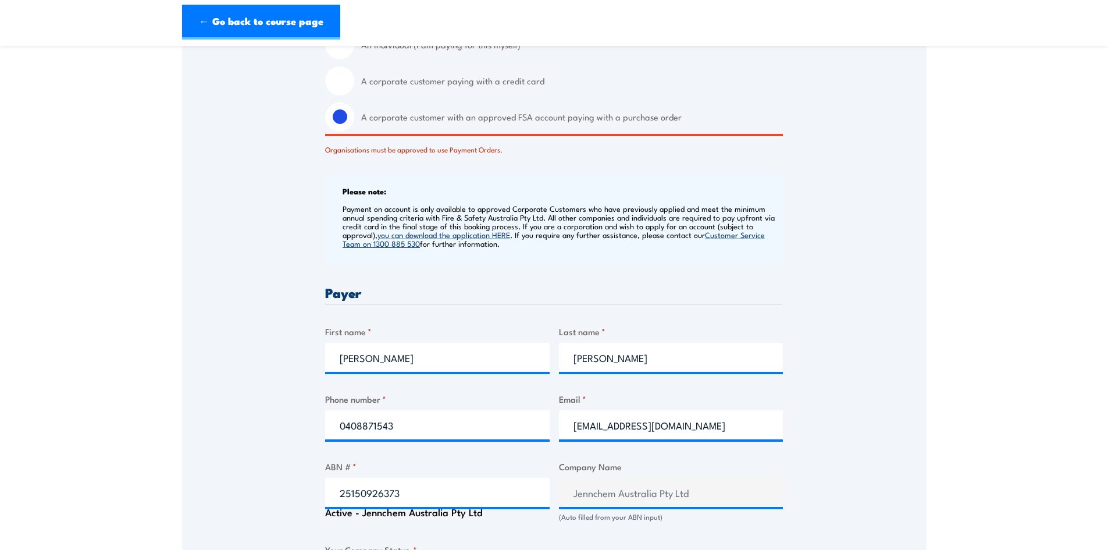
scroll to position [291, 0]
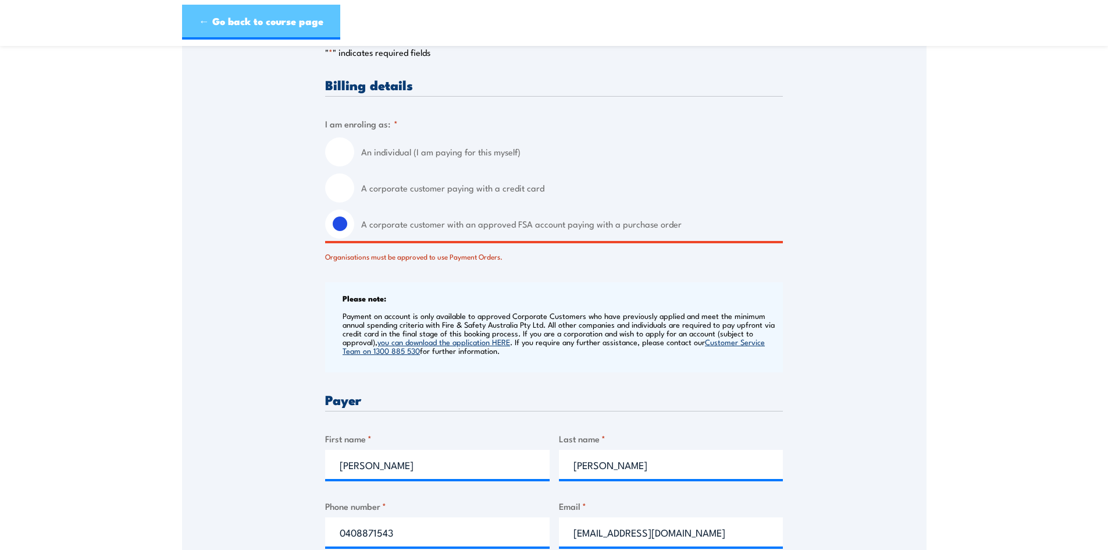
click at [270, 23] on link "← Go back to course page" at bounding box center [261, 22] width 158 height 35
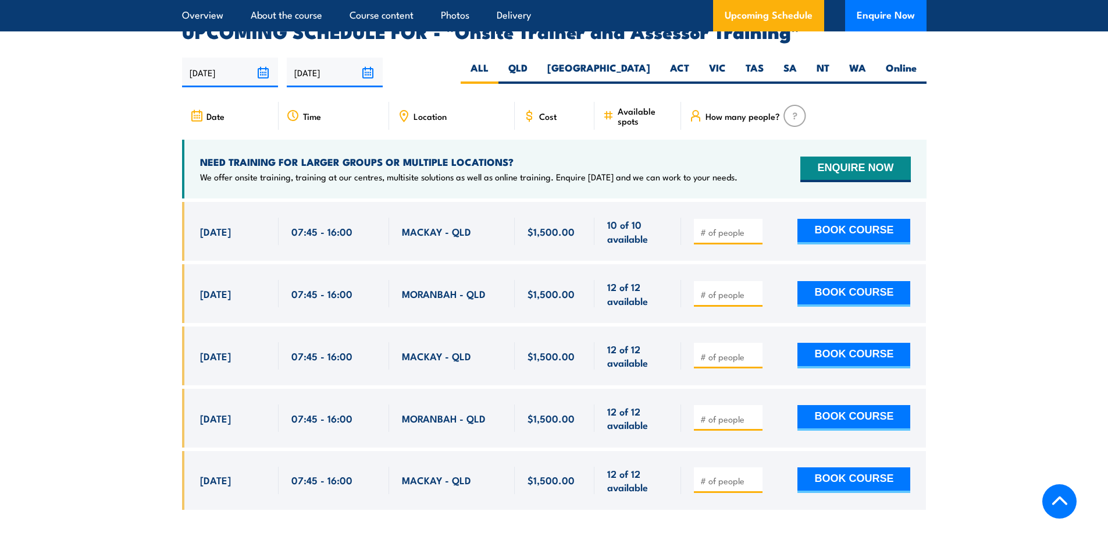
scroll to position [2102, 0]
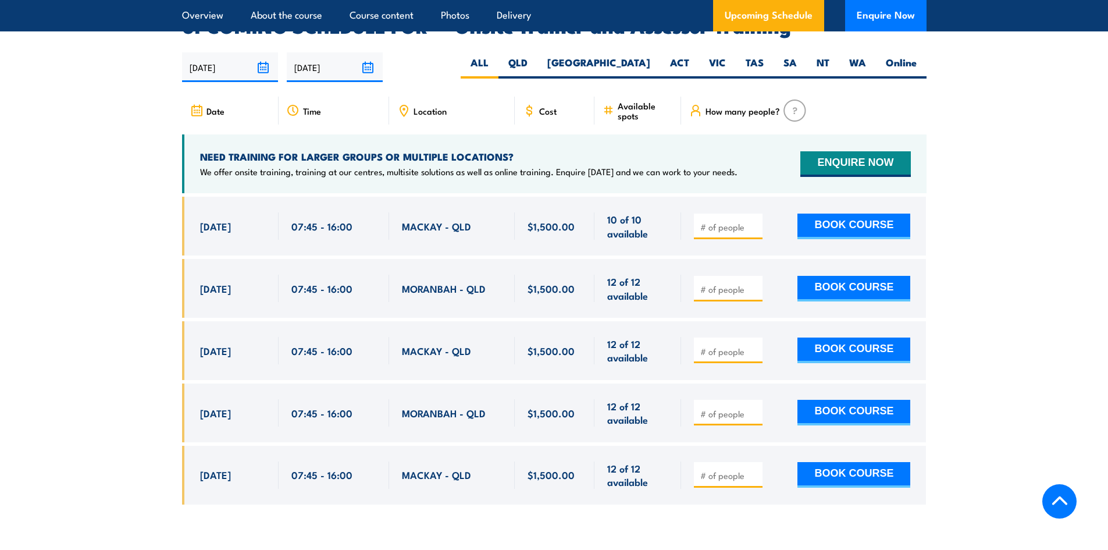
click at [1038, 338] on section "UPCOMING SCHEDULE FOR - "Onsite Trainer and Assessor Training" [DATE] [DATE] Ti…" at bounding box center [554, 269] width 1108 height 504
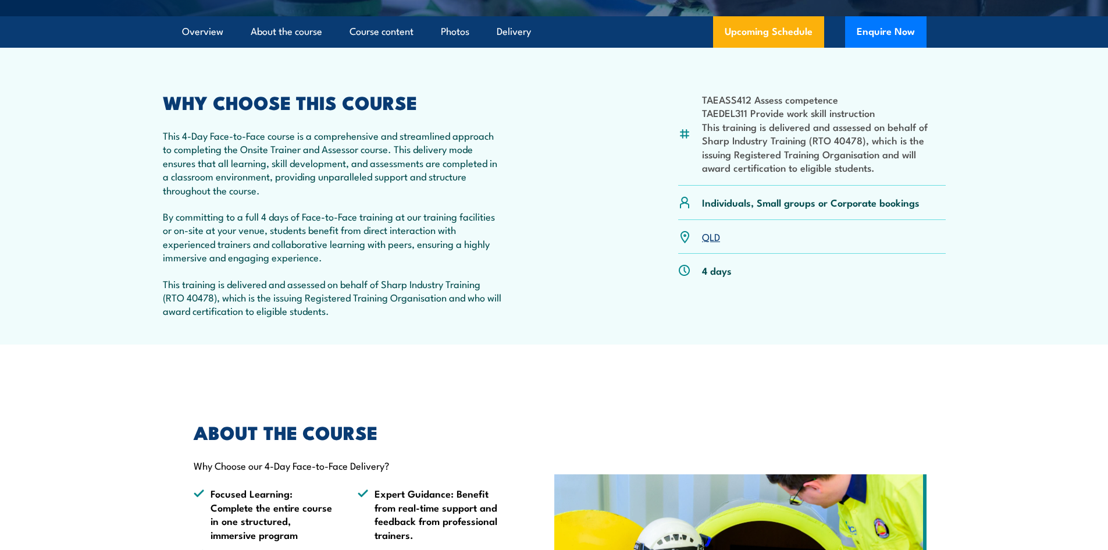
scroll to position [0, 0]
